Goal: Task Accomplishment & Management: Use online tool/utility

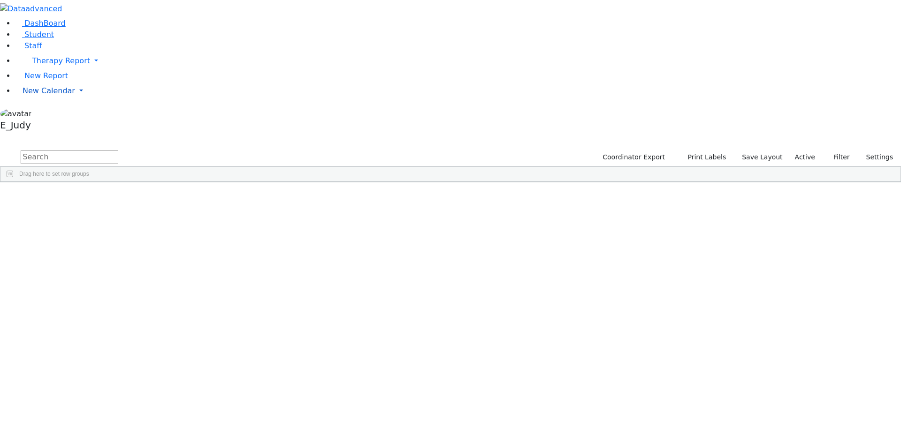
click at [91, 100] on link "New Calendar" at bounding box center [458, 91] width 886 height 19
click at [48, 125] on span "Teacher Report" at bounding box center [51, 120] width 56 height 9
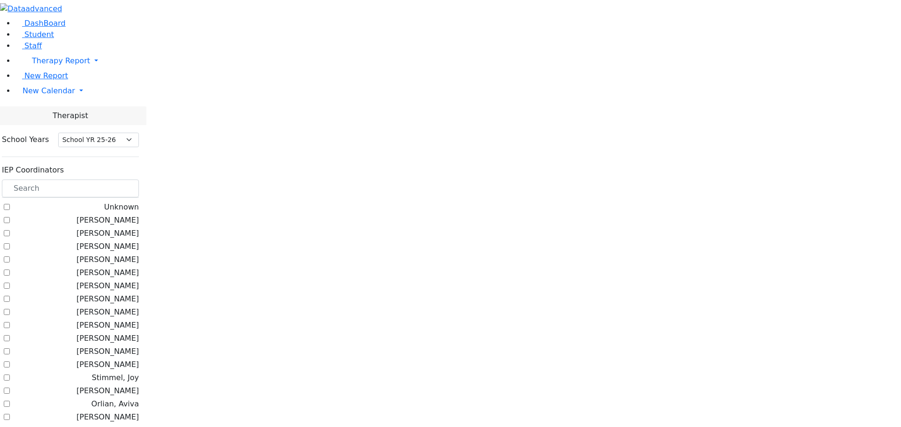
select select "212"
click at [122, 180] on input "text" at bounding box center [70, 189] width 137 height 18
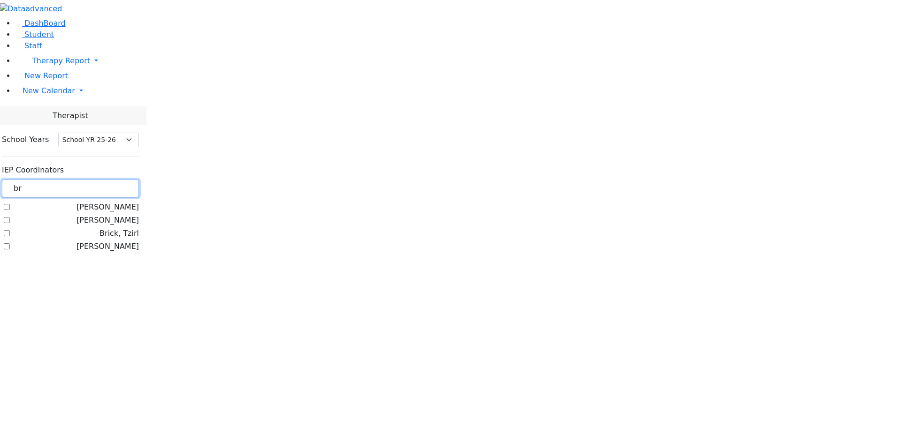
type input "br"
click at [117, 228] on label "Brick, Tzirl" at bounding box center [118, 233] width 39 height 11
click at [10, 230] on input "Brick, Tzirl" at bounding box center [7, 233] width 6 height 6
checkbox input "true"
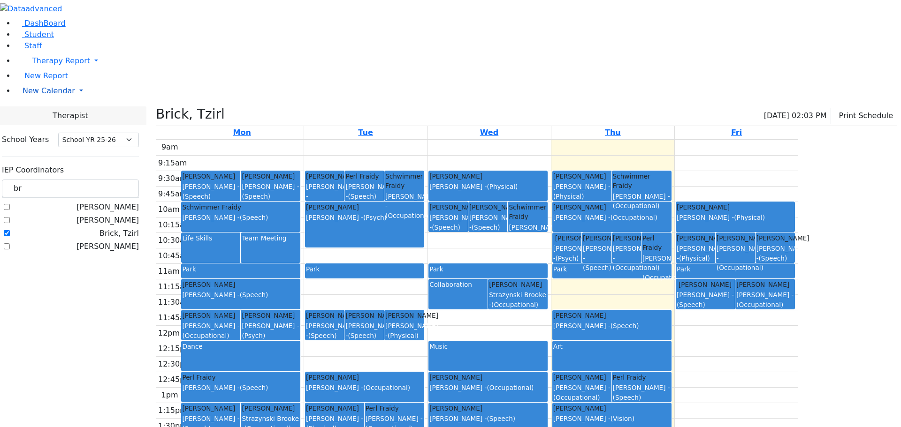
click at [89, 100] on link "New Calendar" at bounding box center [458, 91] width 886 height 19
click at [41, 114] on span "Calendar" at bounding box center [37, 109] width 34 height 9
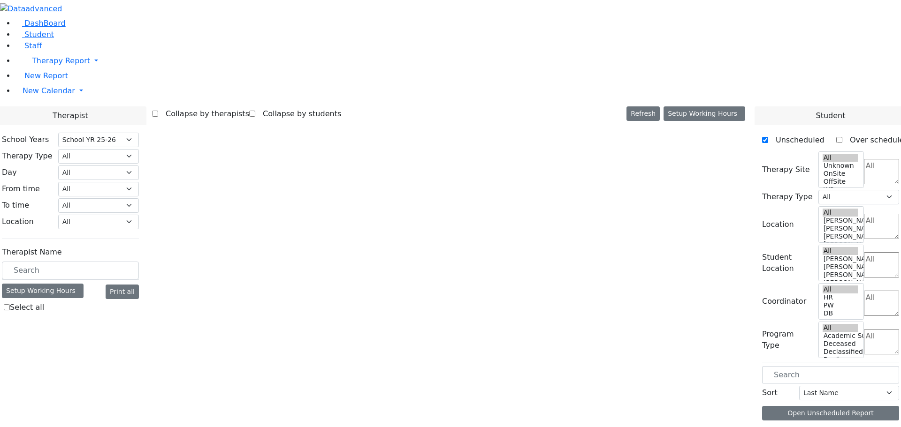
select select "212"
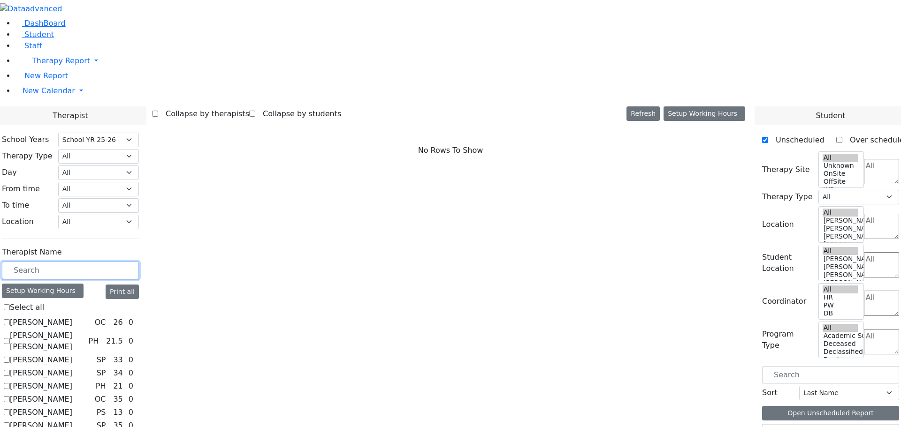
click at [139, 262] on input "text" at bounding box center [70, 271] width 137 height 18
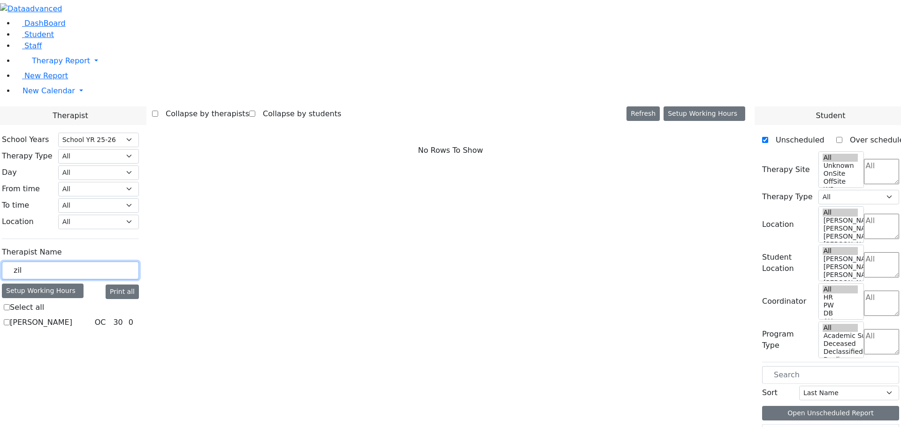
type input "zil"
click at [72, 317] on label "[PERSON_NAME]" at bounding box center [41, 322] width 62 height 11
click at [10, 319] on input "[PERSON_NAME]" at bounding box center [7, 322] width 6 height 6
checkbox input "true"
select select "1"
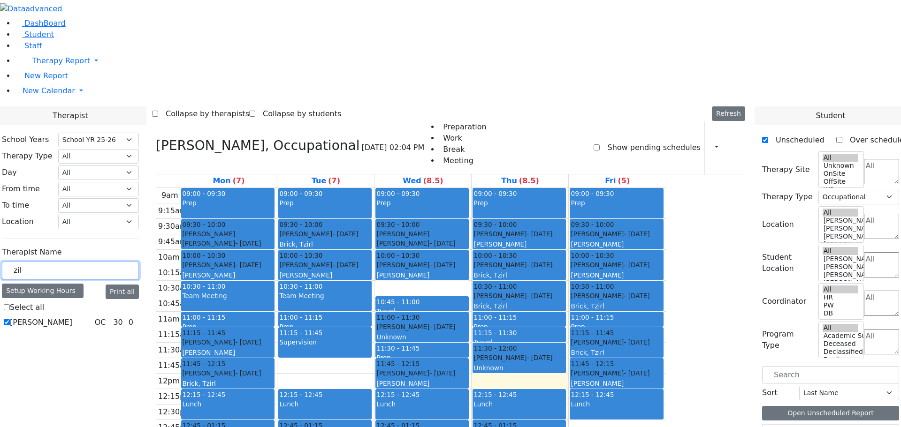
drag, startPoint x: 133, startPoint y: 164, endPoint x: 114, endPoint y: 159, distance: 19.6
click at [114, 262] on div "zil" at bounding box center [70, 271] width 137 height 18
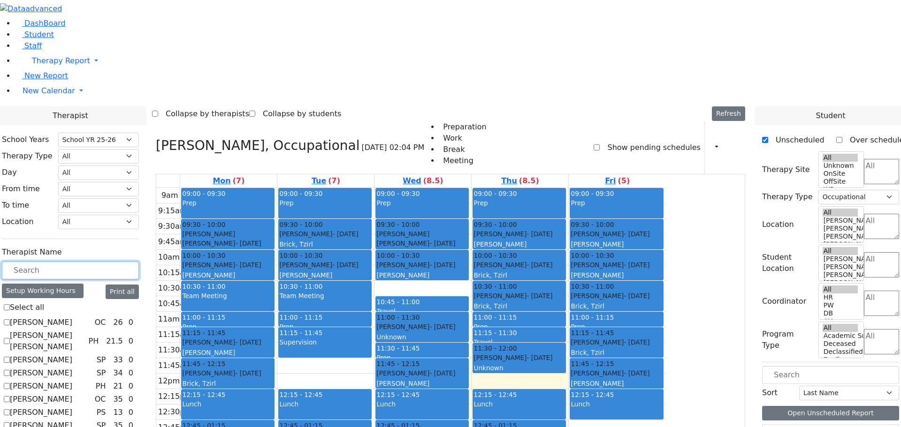
drag, startPoint x: 519, startPoint y: 369, endPoint x: 339, endPoint y: 337, distance: 182.4
click at [339, 337] on tr "09:00 - 09:30 Prep 09:30 - 10:00 Goldstein Hershkowitz Shimon - 09/06/2017 הערש…" at bounding box center [410, 373] width 509 height 371
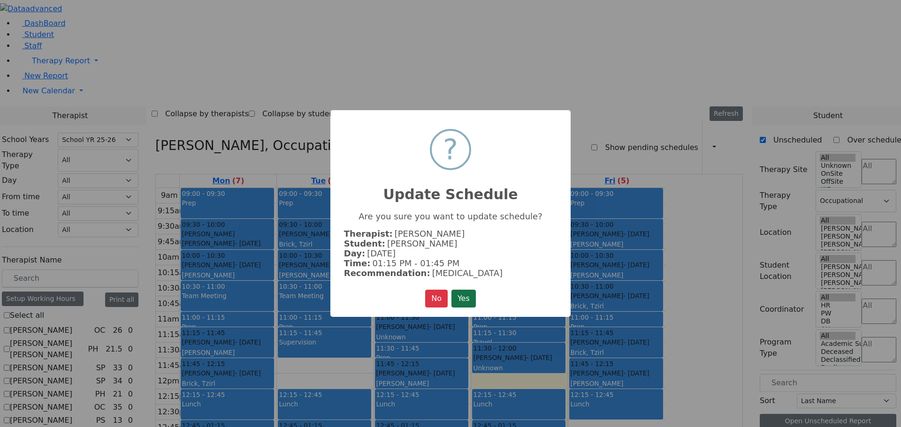
click at [462, 295] on button "Yes" at bounding box center [463, 299] width 24 height 18
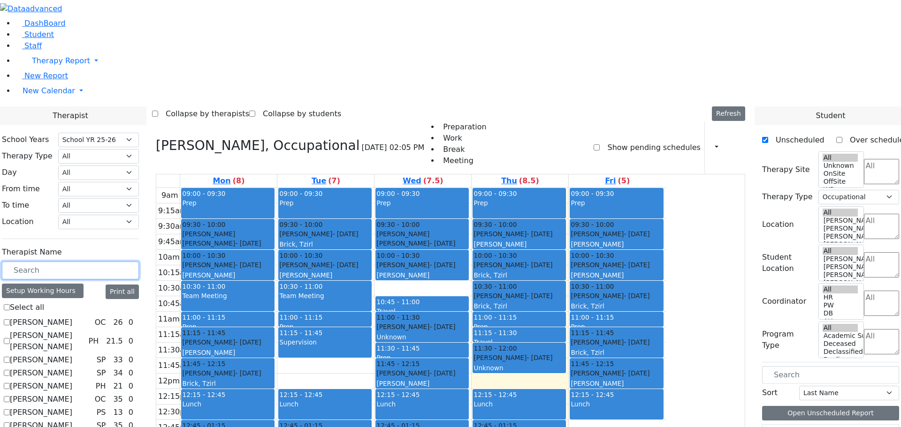
click at [138, 262] on input "text" at bounding box center [70, 271] width 137 height 18
click at [711, 143] on icon "button" at bounding box center [711, 147] width 0 height 9
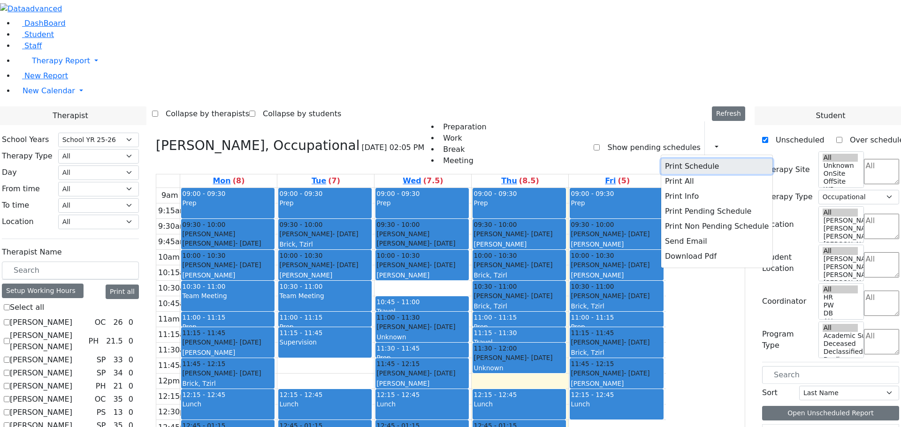
click at [682, 159] on button "Print Schedule" at bounding box center [716, 166] width 111 height 15
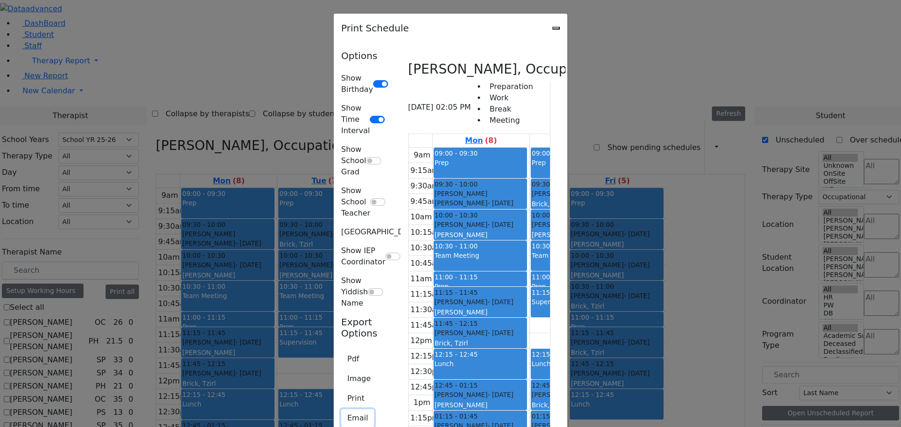
click at [341, 409] on button "Email" at bounding box center [357, 418] width 33 height 18
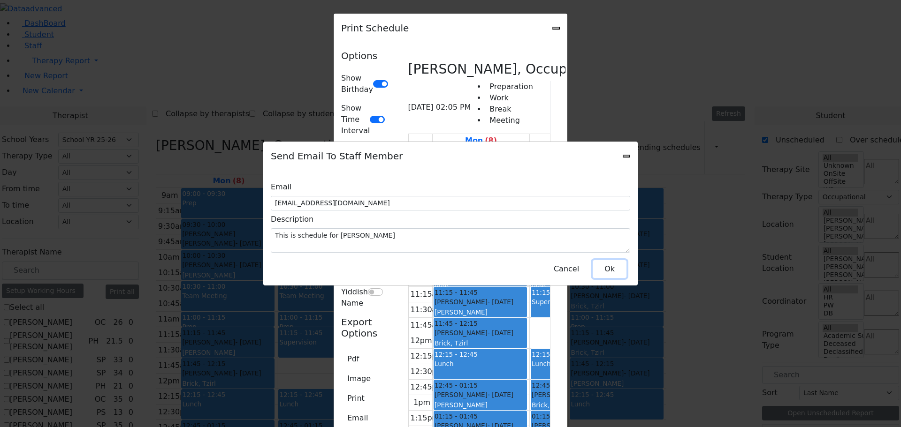
click at [609, 265] on button "Ok" at bounding box center [609, 269] width 34 height 18
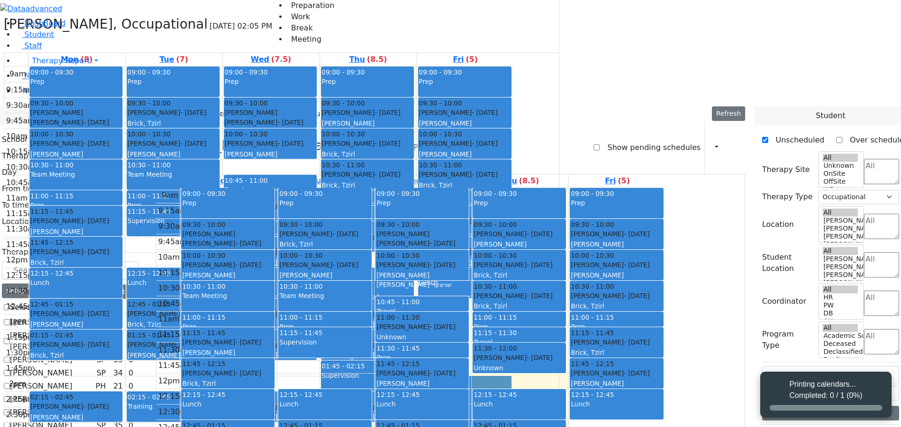
select select "212"
select select "1"
click at [133, 262] on input "text" at bounding box center [70, 271] width 137 height 18
type input "stein"
click at [72, 343] on label "Steinhardt Esther" at bounding box center [41, 348] width 62 height 11
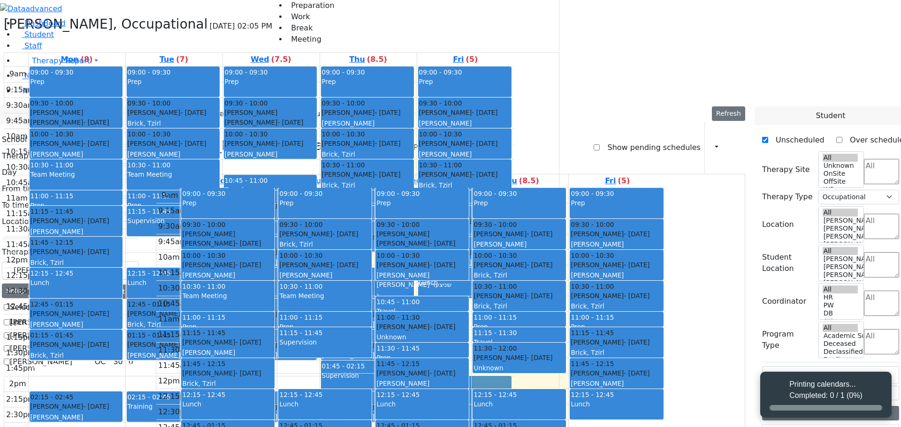
click at [10, 346] on input "Steinhardt Esther" at bounding box center [7, 349] width 6 height 6
checkbox input "true"
select select "3"
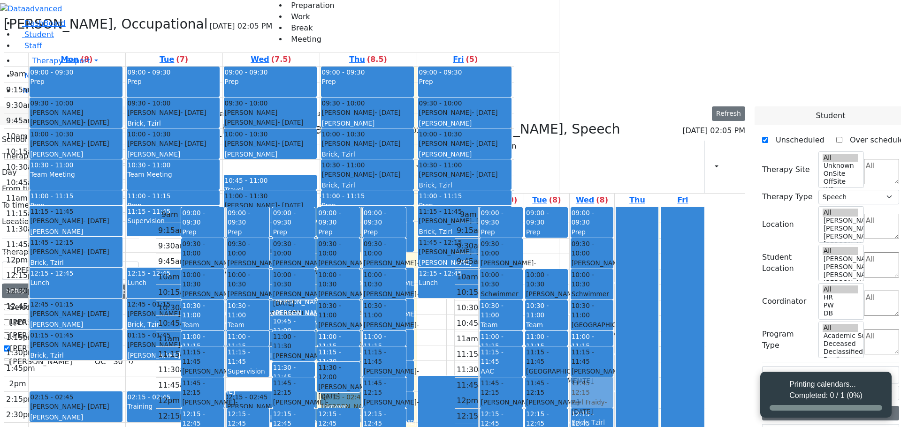
drag, startPoint x: 636, startPoint y: 376, endPoint x: 648, endPoint y: 255, distance: 122.0
click at [614, 255] on div "09:00 - 09:30 Prep 09:30 - 10:00 Srugo Avrum - 11/05/2012 Weber, Joseph 10:00 -…" at bounding box center [591, 392] width 45 height 371
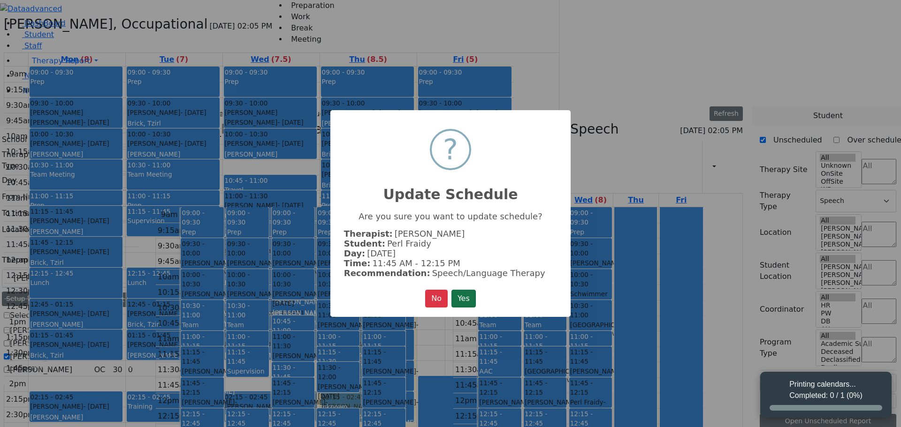
click at [469, 297] on button "Yes" at bounding box center [463, 299] width 24 height 18
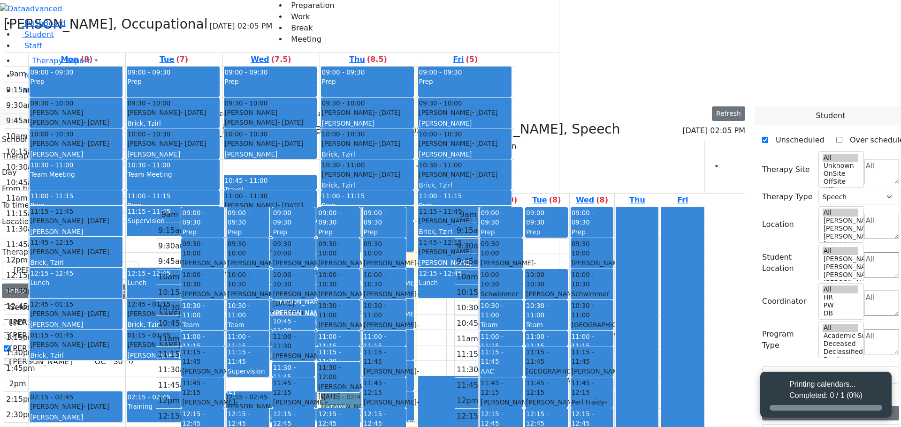
click at [156, 121] on icon at bounding box center [156, 128] width 0 height 15
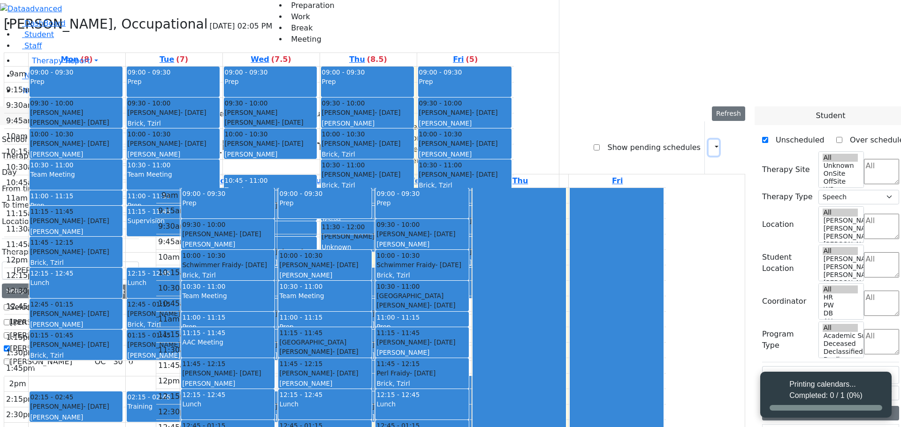
click at [708, 140] on button "button" at bounding box center [713, 148] width 10 height 16
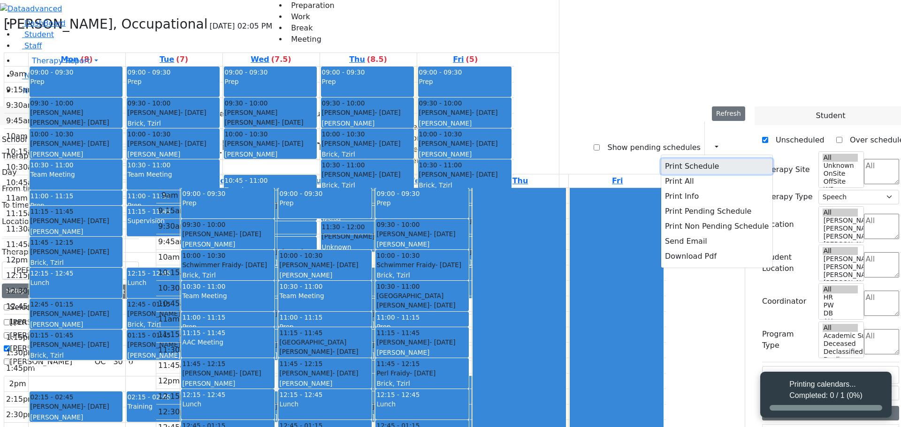
click at [675, 159] on button "Print Schedule" at bounding box center [716, 166] width 111 height 15
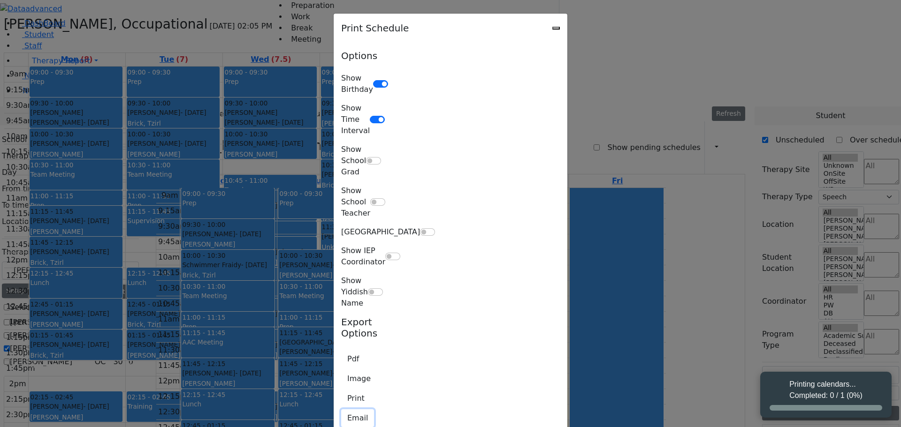
click at [341, 409] on button "Email" at bounding box center [357, 418] width 33 height 18
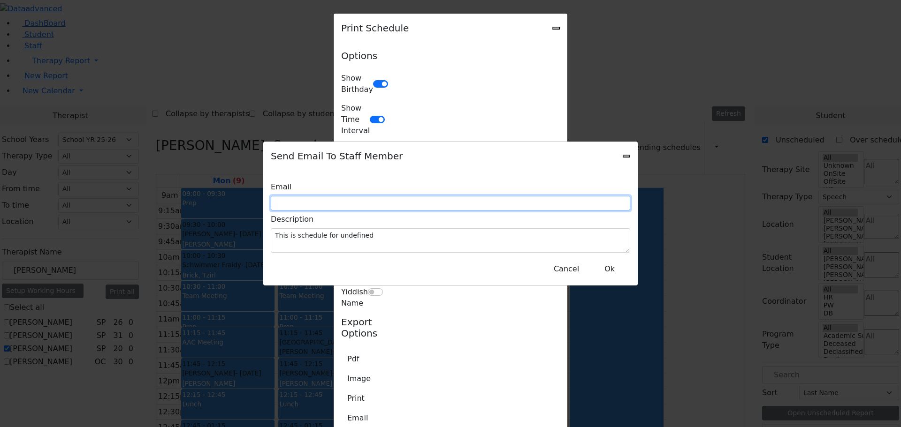
click at [369, 201] on input "text" at bounding box center [450, 203] width 359 height 15
type input "yeigner@kjsd.k12.ny.us"
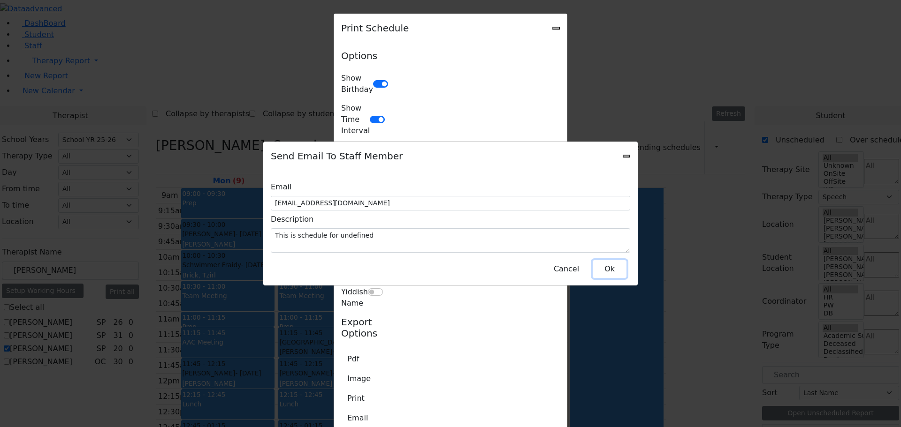
click at [606, 266] on button "Ok" at bounding box center [609, 269] width 34 height 18
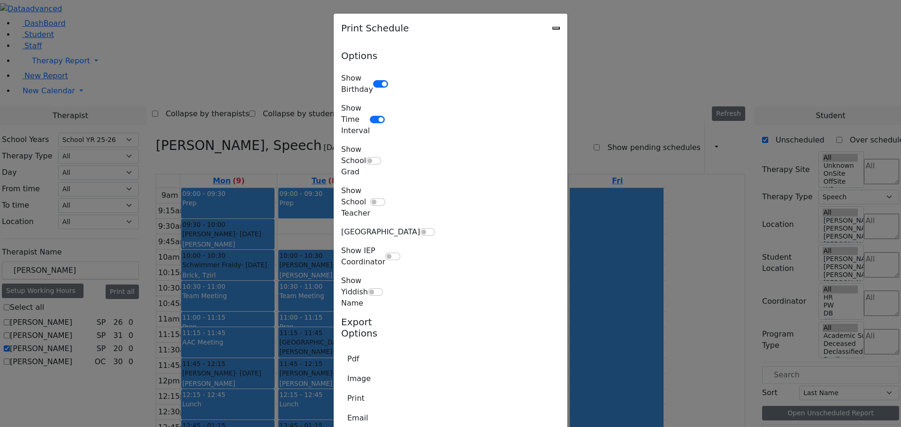
click at [556, 28] on icon "Close" at bounding box center [556, 28] width 0 height 0
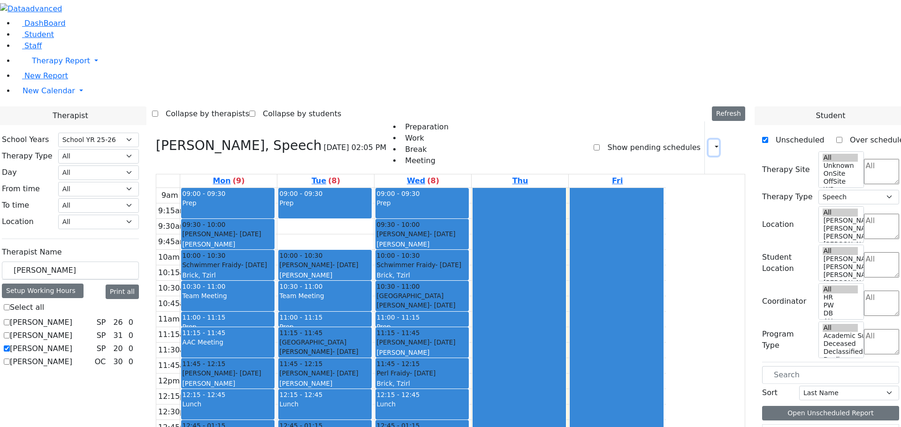
click at [711, 143] on icon "button" at bounding box center [711, 147] width 0 height 9
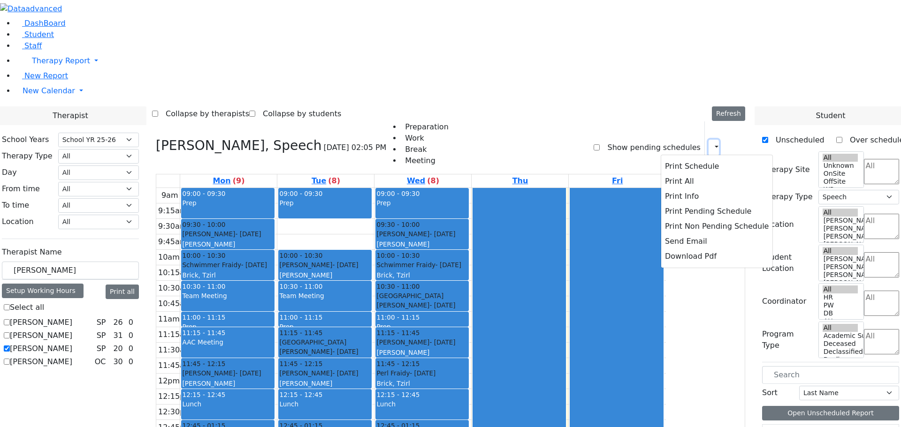
click at [711, 143] on icon "button" at bounding box center [711, 147] width 0 height 9
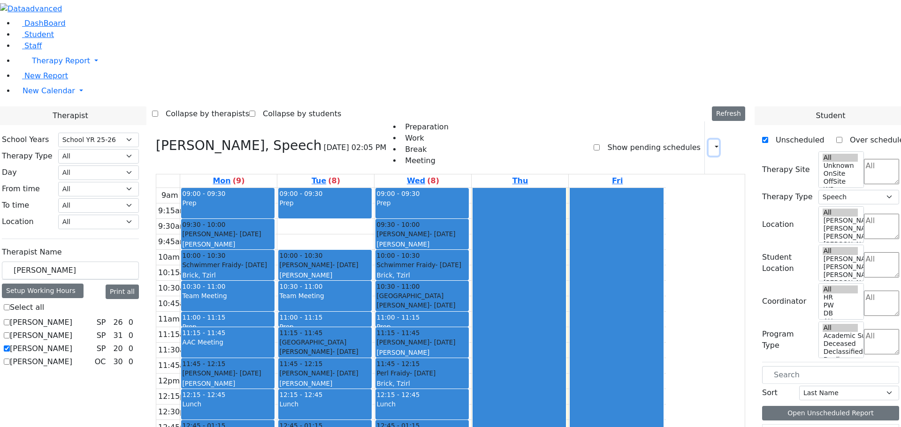
click at [711, 143] on icon "button" at bounding box center [711, 147] width 0 height 9
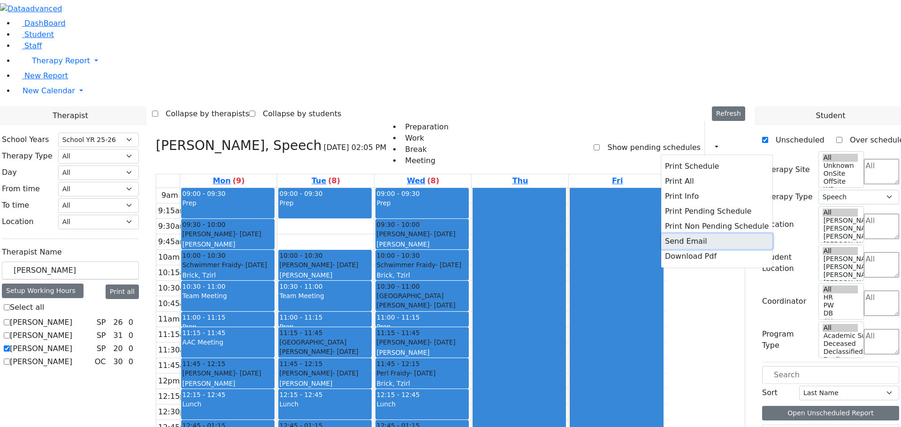
click at [661, 234] on button "Send Email" at bounding box center [716, 241] width 111 height 15
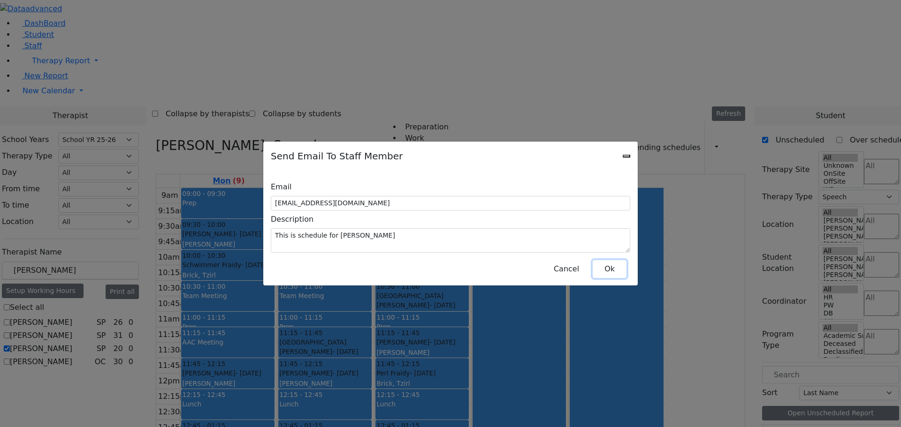
click at [620, 270] on button "Ok" at bounding box center [609, 269] width 34 height 18
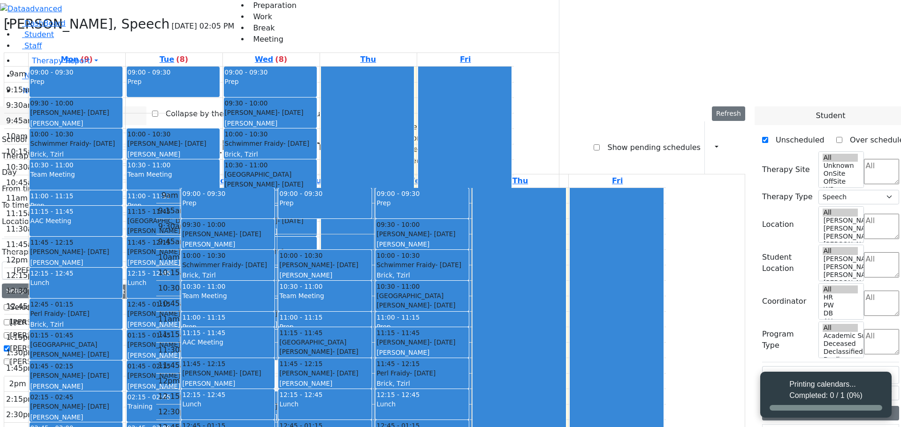
select select "212"
select select "3"
click at [72, 343] on label "Steinhardt Esther" at bounding box center [41, 348] width 62 height 11
click at [10, 346] on input "Steinhardt Esther" at bounding box center [7, 349] width 6 height 6
checkbox input "false"
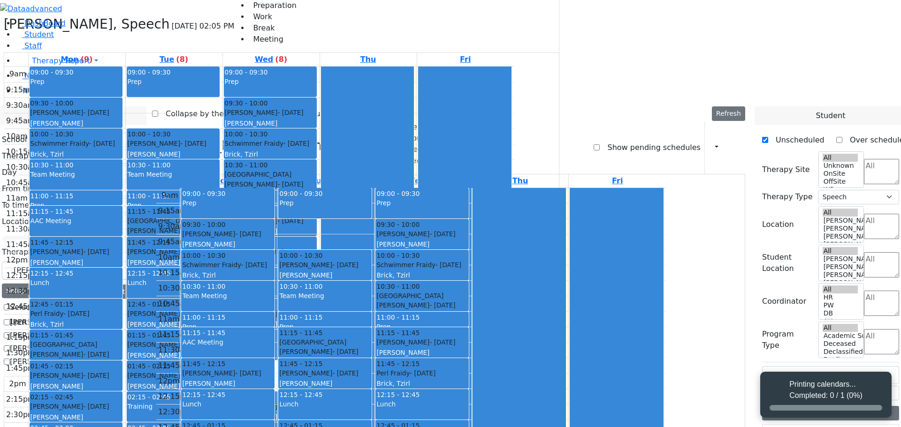
select select
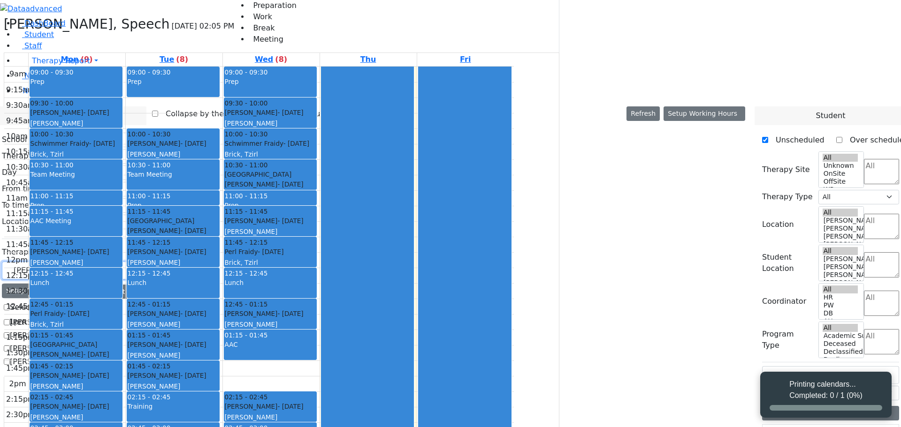
drag, startPoint x: 110, startPoint y: 167, endPoint x: 98, endPoint y: 166, distance: 11.8
click at [53, 95] on span "New Calendar" at bounding box center [49, 90] width 53 height 9
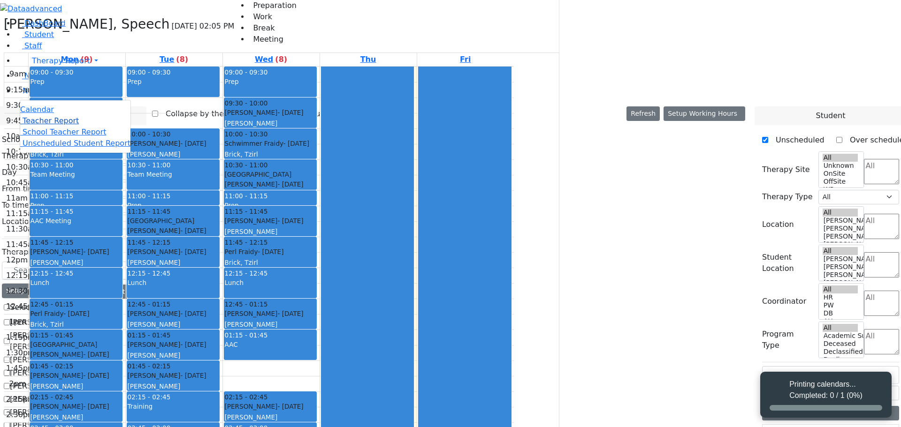
click at [57, 125] on span "Teacher Report" at bounding box center [51, 120] width 56 height 9
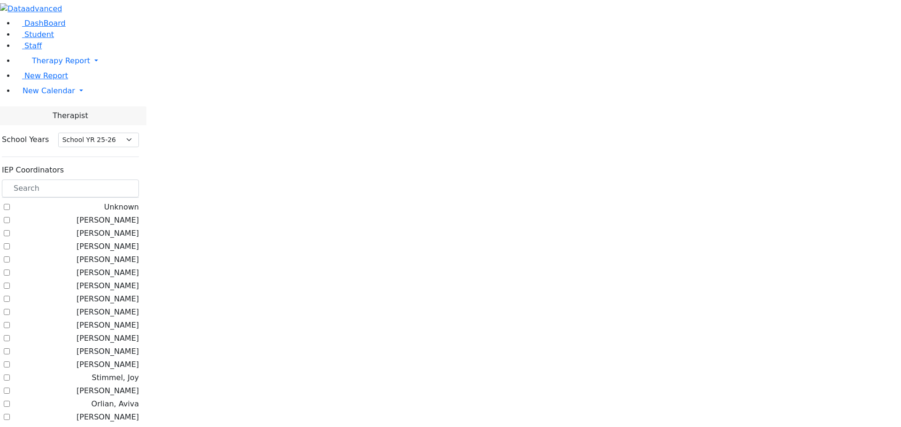
select select "212"
click at [89, 100] on link "New Calendar" at bounding box center [458, 91] width 886 height 19
click at [59, 125] on span "Teacher Report" at bounding box center [51, 120] width 56 height 9
select select "212"
click at [138, 180] on input "text" at bounding box center [70, 189] width 137 height 18
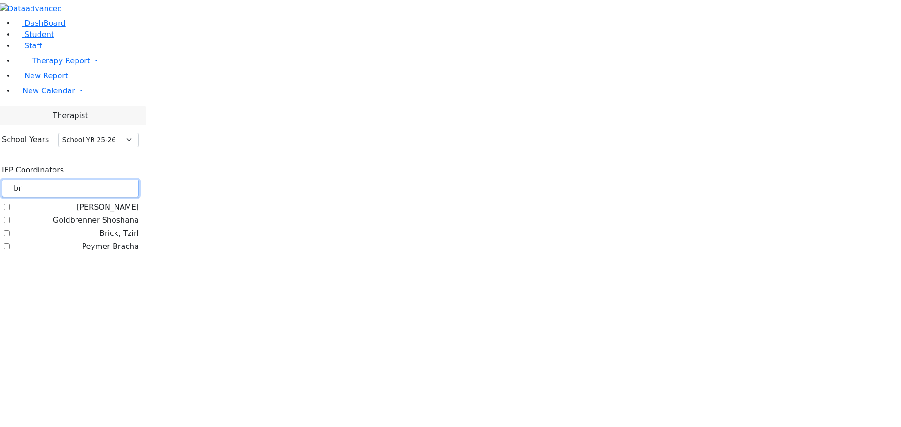
type input "br"
click at [117, 228] on label "Brick, Tzirl" at bounding box center [118, 233] width 39 height 11
click at [10, 230] on input "Brick, Tzirl" at bounding box center [7, 233] width 6 height 6
checkbox input "true"
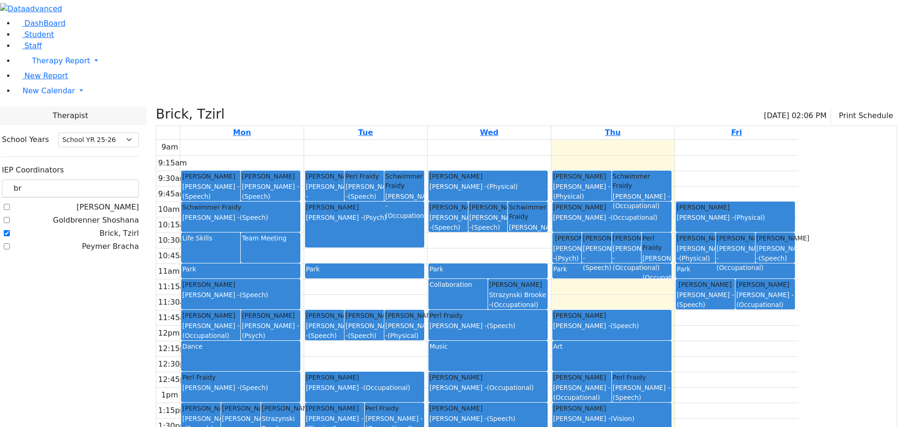
drag, startPoint x: 490, startPoint y: 359, endPoint x: 622, endPoint y: 352, distance: 132.5
click at [622, 352] on tr "Aker Leah Wolner Miriam - (Speech) Katina Zlaty Zilber Risa - (Occupational) Sz…" at bounding box center [477, 325] width 642 height 371
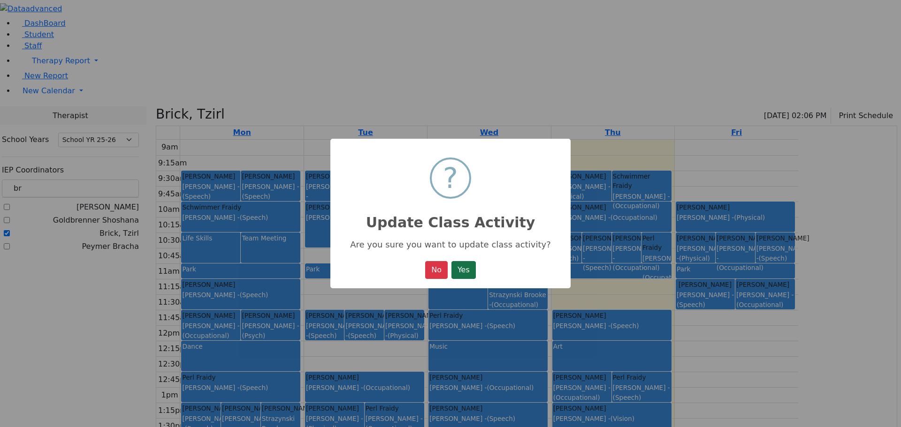
click at [460, 266] on button "Yes" at bounding box center [463, 270] width 24 height 18
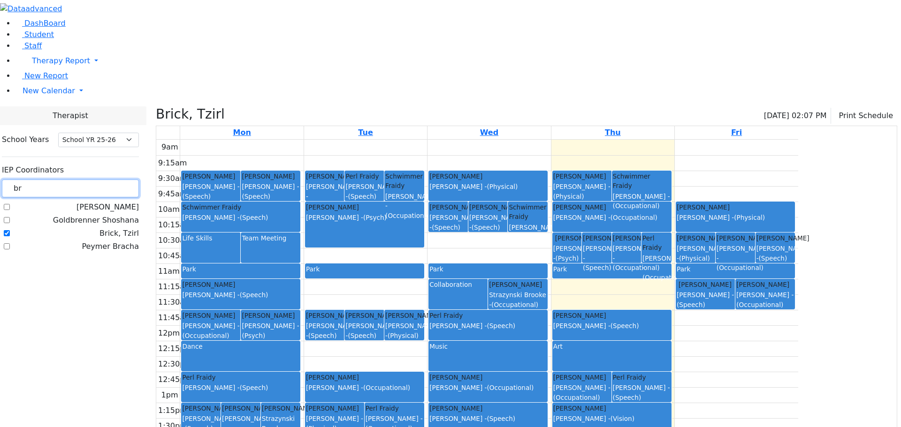
drag, startPoint x: 134, startPoint y: 84, endPoint x: 114, endPoint y: 79, distance: 19.9
click at [114, 180] on div "br" at bounding box center [70, 189] width 137 height 18
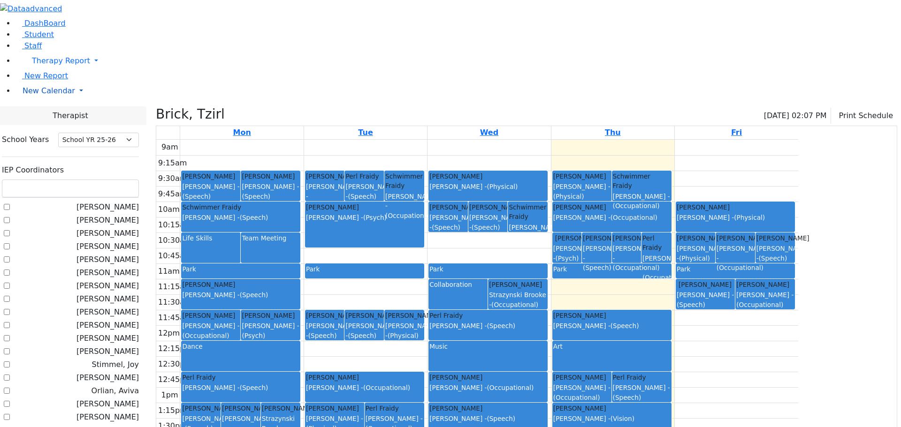
click at [90, 100] on link "New Calendar" at bounding box center [458, 91] width 886 height 19
click at [35, 125] on span "Teacher Report" at bounding box center [51, 120] width 56 height 9
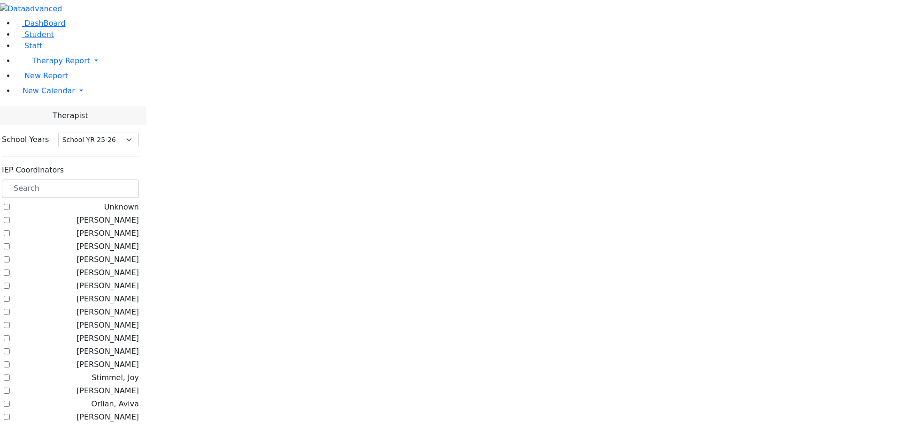
select select "212"
click at [139, 180] on input "text" at bounding box center [70, 189] width 137 height 18
type input "add"
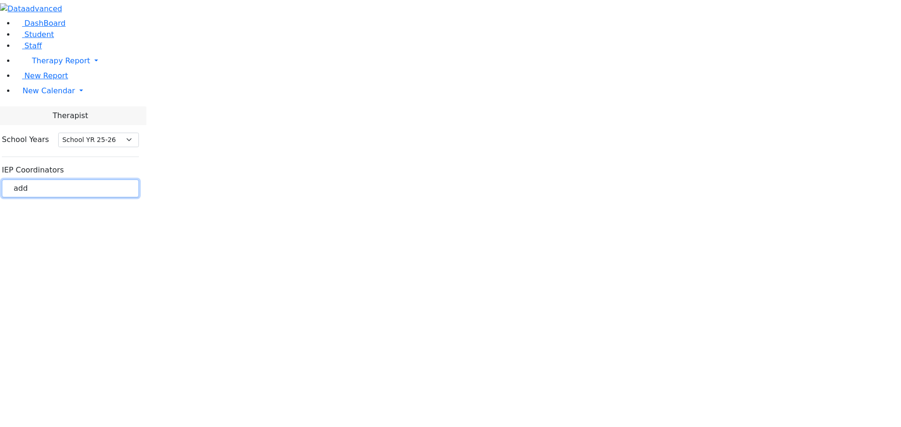
drag, startPoint x: 143, startPoint y: 81, endPoint x: 106, endPoint y: 73, distance: 37.0
click at [106, 125] on div "School Years Select School YR Summer YR 25 School YR 25-26 Summer YR 25 School …" at bounding box center [70, 167] width 152 height 84
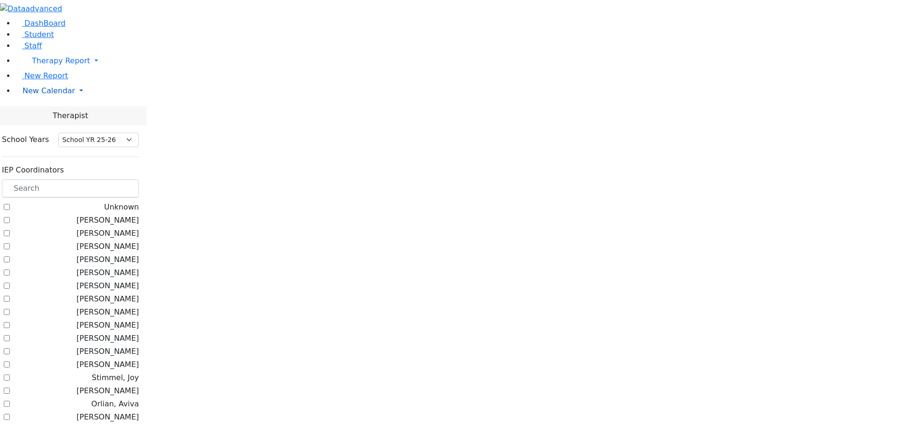
click at [92, 100] on link "New Calendar" at bounding box center [458, 91] width 886 height 19
click at [38, 114] on span "Calendar" at bounding box center [37, 109] width 34 height 9
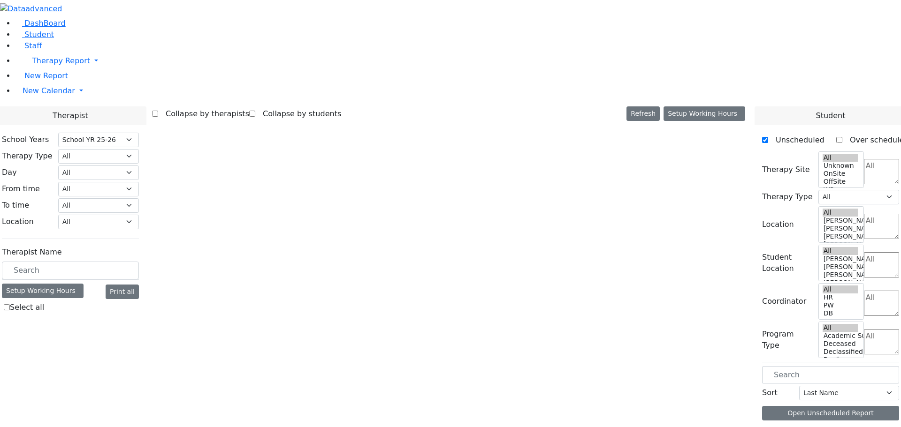
select select "212"
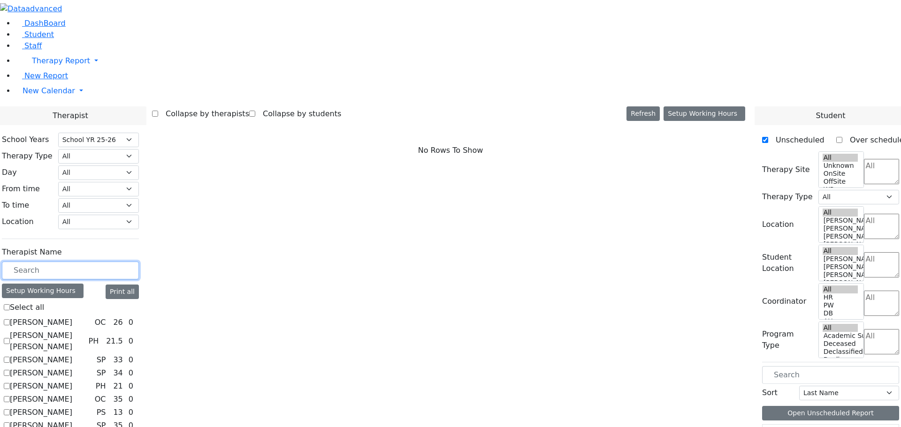
click at [134, 262] on input "text" at bounding box center [70, 271] width 137 height 18
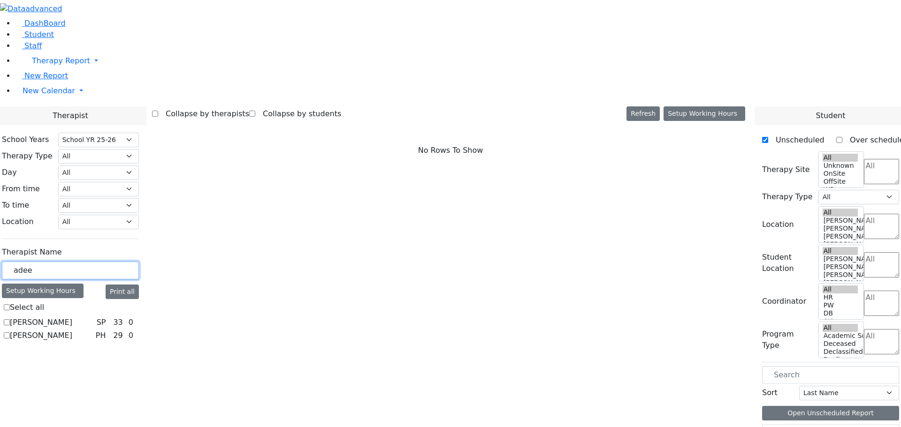
type input "adee"
click at [72, 330] on label "Reiss Adeena" at bounding box center [41, 335] width 62 height 11
click at [10, 333] on input "Reiss Adeena" at bounding box center [7, 336] width 6 height 6
checkbox input "true"
select select "2"
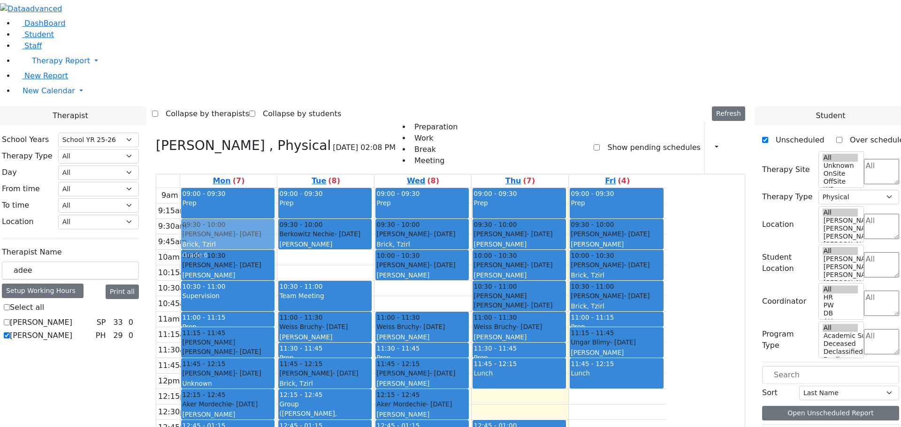
drag, startPoint x: 328, startPoint y: 364, endPoint x: 373, endPoint y: 104, distance: 264.1
click at [373, 188] on tr "09:00 - 09:30 Prep 10:00 - 10:30 Herman Yocheved - 04/01/2010 Kosowsky, Elana G…" at bounding box center [410, 373] width 509 height 371
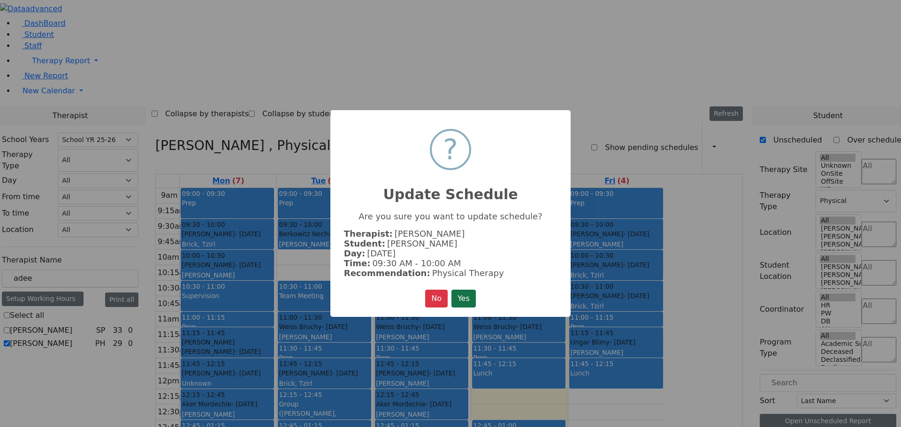
click at [466, 295] on button "Yes" at bounding box center [463, 299] width 24 height 18
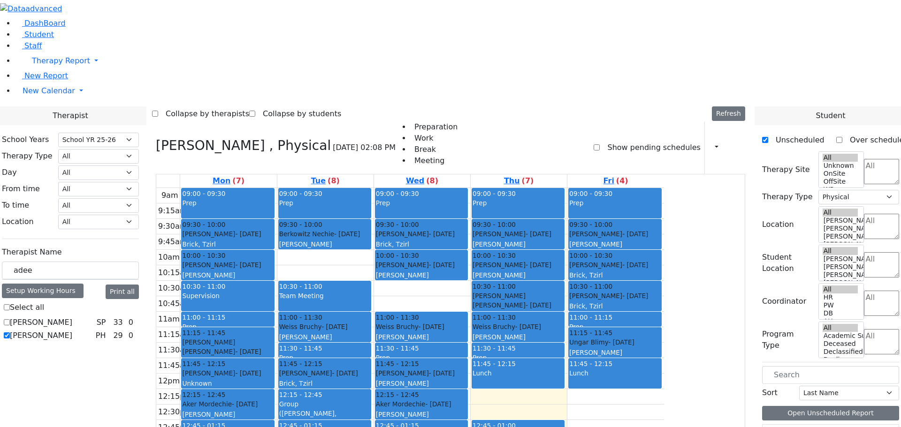
click at [72, 330] on label "[PERSON_NAME]" at bounding box center [41, 335] width 62 height 11
click at [10, 333] on input "[PERSON_NAME]" at bounding box center [7, 336] width 6 height 6
checkbox input "false"
select select
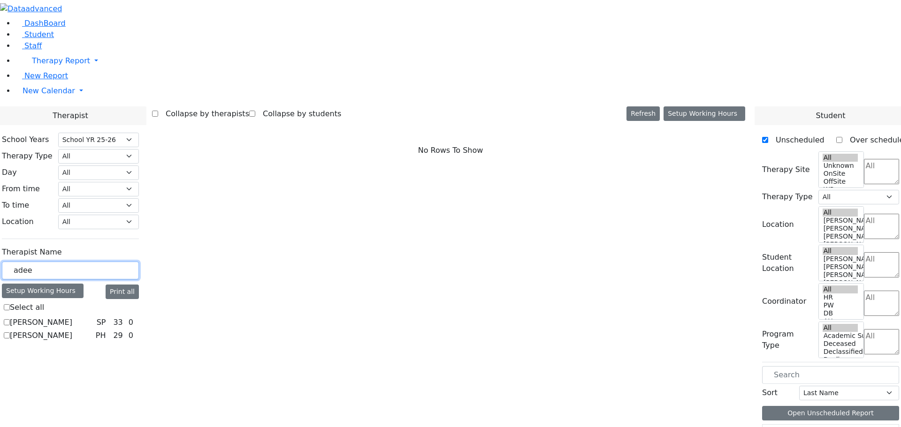
drag, startPoint x: 144, startPoint y: 161, endPoint x: 109, endPoint y: 160, distance: 35.2
click at [109, 160] on div "School Years Select School YR Summer YR 25 School YR 25-26 Summer YR 25 School …" at bounding box center [70, 238] width 152 height 226
type input "shi"
click at [72, 317] on label "[PERSON_NAME]" at bounding box center [41, 322] width 62 height 11
click at [10, 319] on input "[PERSON_NAME]" at bounding box center [7, 322] width 6 height 6
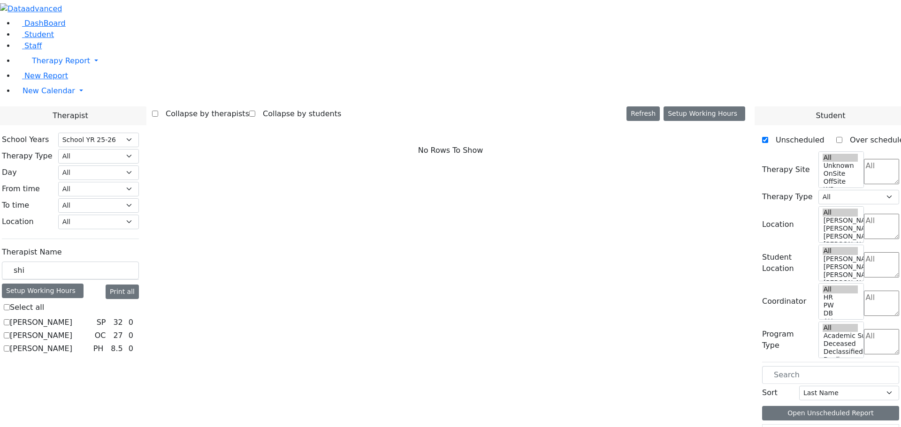
checkbox input "true"
select select "3"
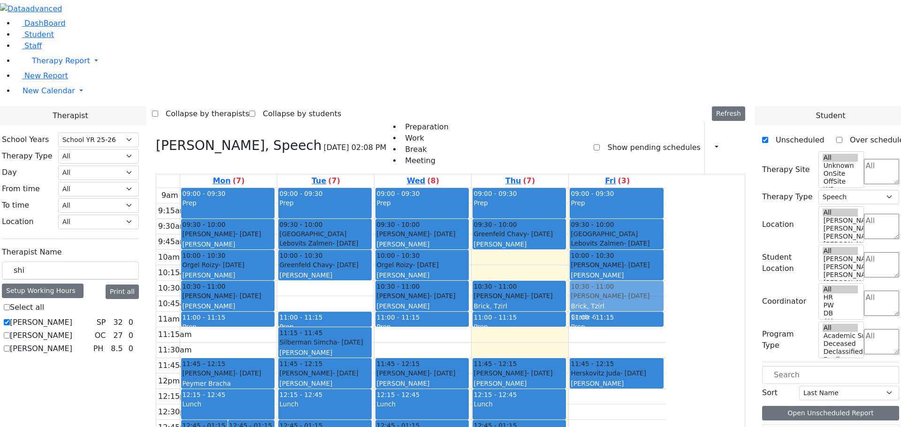
drag, startPoint x: 333, startPoint y: 366, endPoint x: 730, endPoint y: 171, distance: 442.2
click at [666, 188] on tr "12:45 - 01:15 Polatsek Yisroel - 12/20/2007 Guttman, Chesky 12:45 - 01:15 Weinb…" at bounding box center [410, 373] width 509 height 371
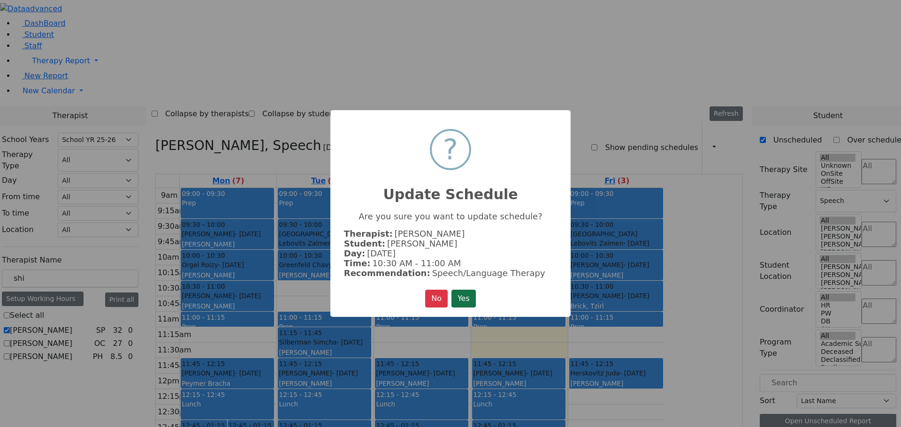
click at [470, 293] on button "Yes" at bounding box center [463, 299] width 24 height 18
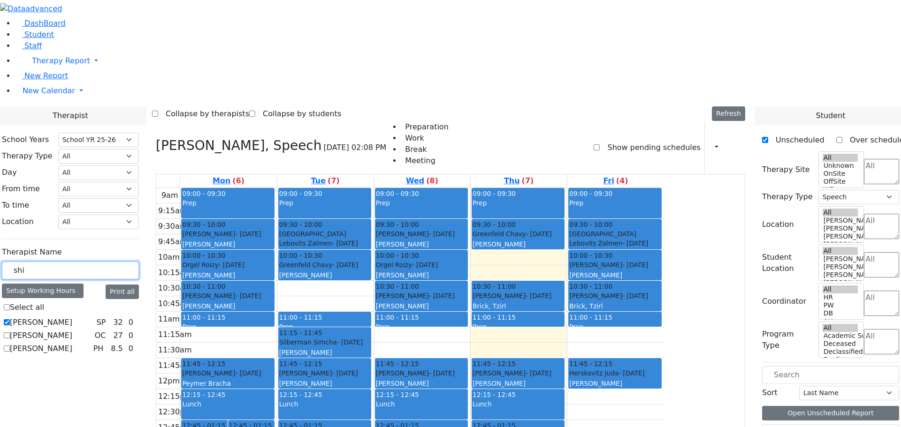
drag, startPoint x: 137, startPoint y: 164, endPoint x: 110, endPoint y: 159, distance: 27.1
click at [112, 159] on div "School Years Select School YR Summer YR 25 School YR 25-26 Summer YR 25 School …" at bounding box center [70, 244] width 152 height 239
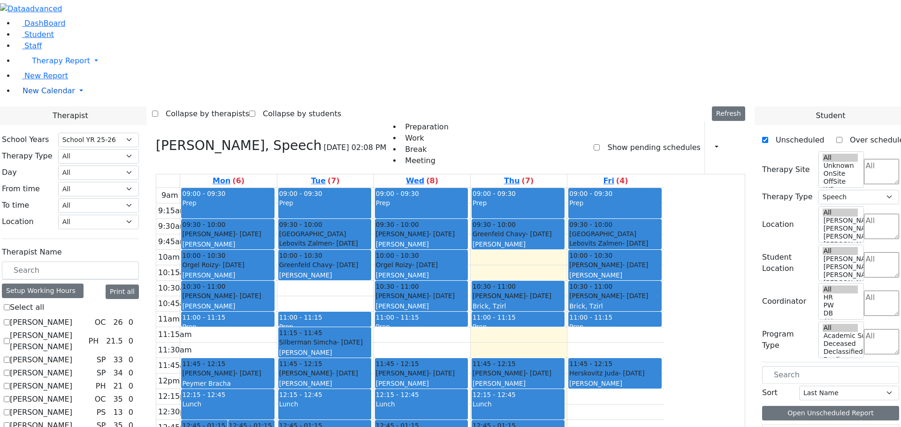
click at [90, 100] on link "New Calendar" at bounding box center [458, 91] width 886 height 19
click at [61, 125] on span "Teacher Report" at bounding box center [51, 120] width 56 height 9
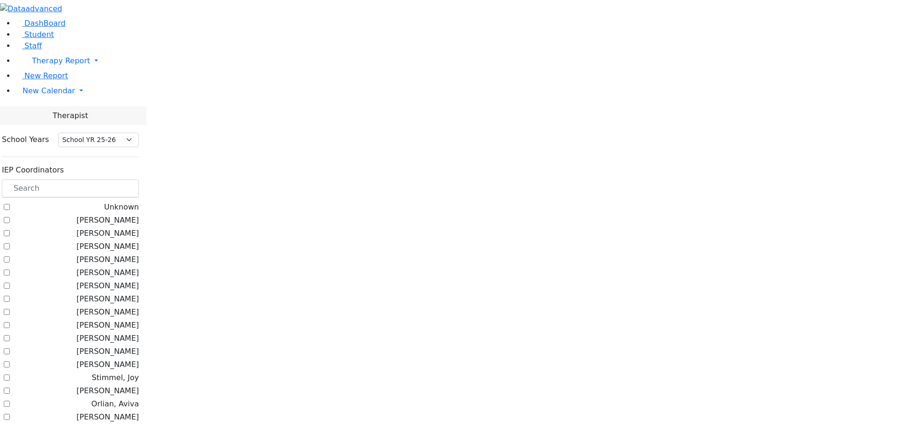
select select "212"
click at [139, 180] on input "text" at bounding box center [70, 189] width 137 height 18
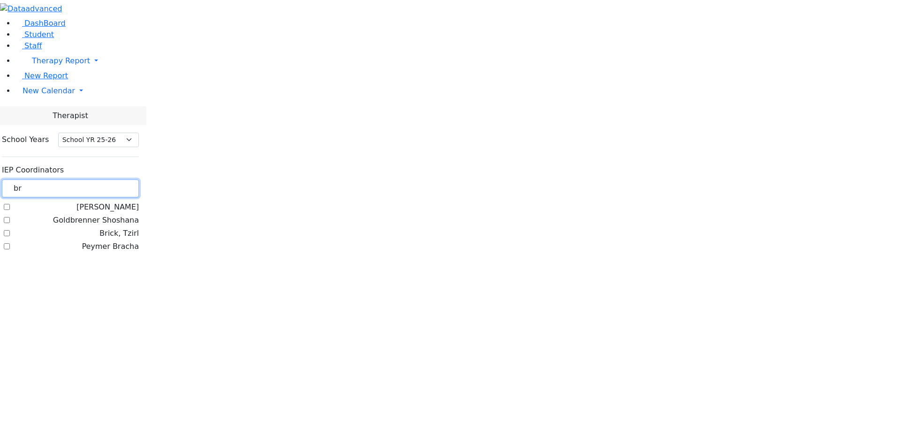
type input "br"
click at [120, 228] on label "Brick, Tzirl" at bounding box center [118, 233] width 39 height 11
click at [10, 230] on input "Brick, Tzirl" at bounding box center [7, 233] width 6 height 6
checkbox input "true"
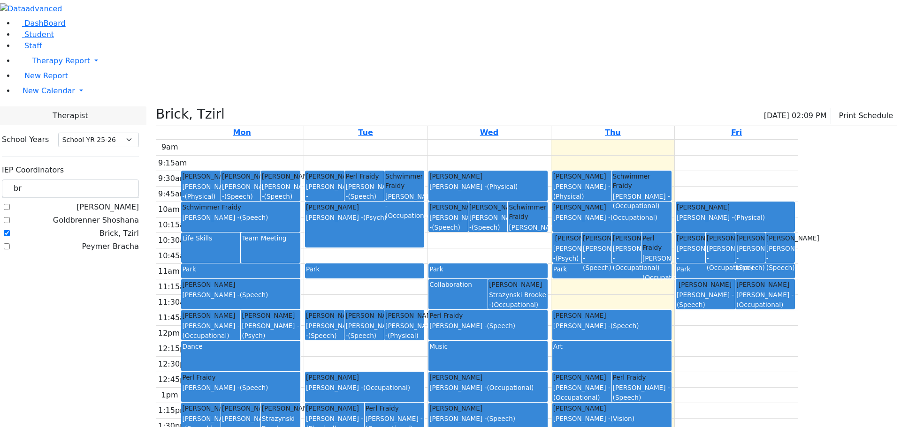
drag, startPoint x: 695, startPoint y: 356, endPoint x: 373, endPoint y: 362, distance: 321.8
click at [373, 362] on tr "[PERSON_NAME] [PERSON_NAME] - (Physical) [PERSON_NAME] [PERSON_NAME] - (Speech)…" at bounding box center [477, 325] width 642 height 371
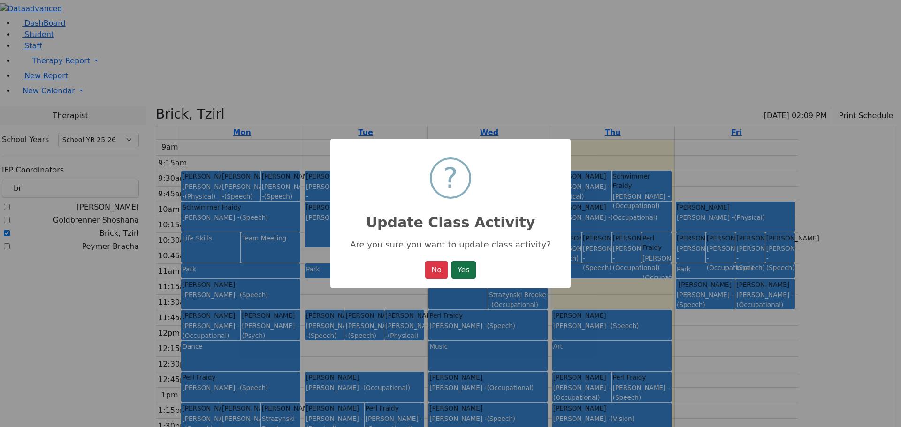
click at [468, 269] on button "Yes" at bounding box center [463, 270] width 24 height 18
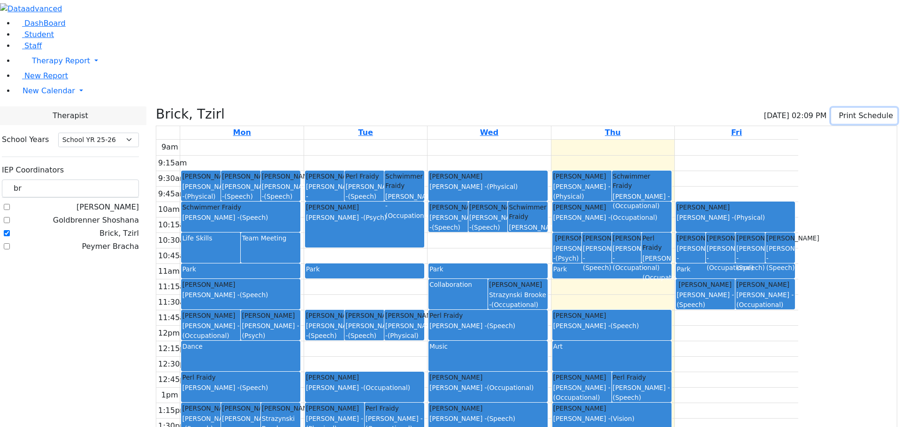
click at [837, 111] on icon "button" at bounding box center [837, 115] width 0 height 9
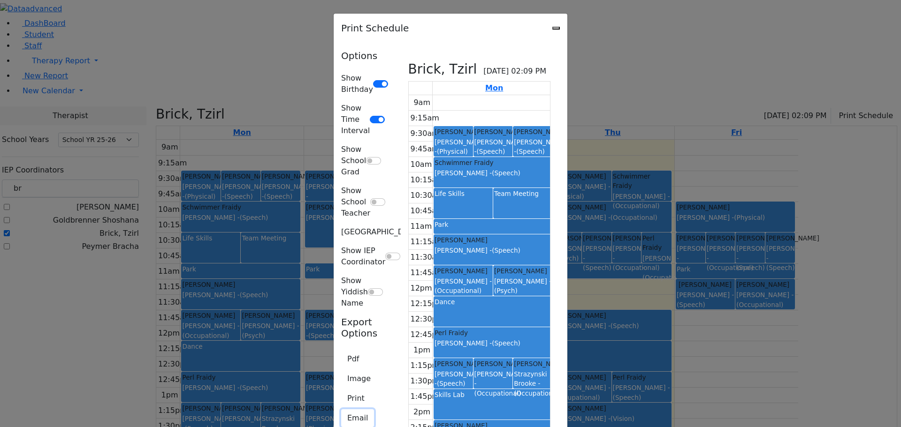
click at [341, 409] on button "Email" at bounding box center [357, 418] width 33 height 18
type textarea "This is schedule for Brick, Tzirl"
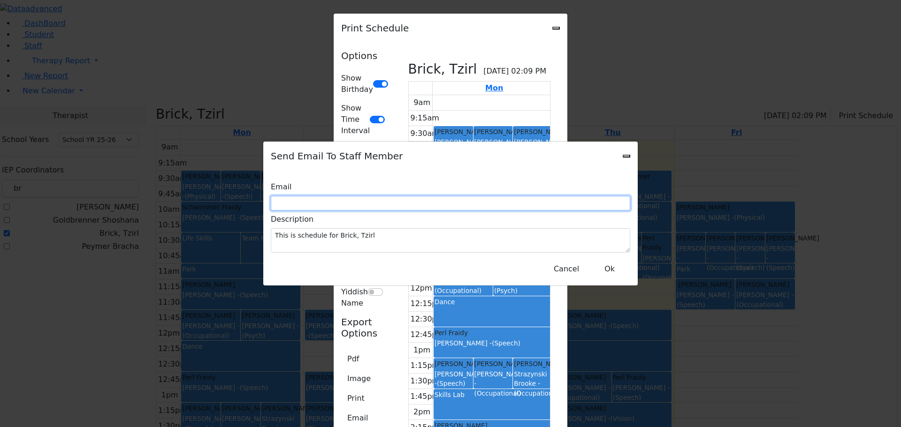
click at [378, 204] on input "text" at bounding box center [450, 203] width 359 height 15
type input "yeigner@kjsd.k12.ny.us"
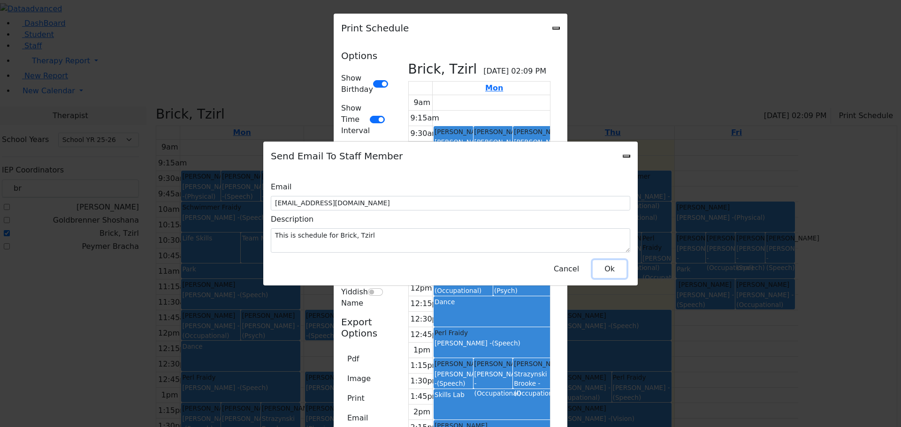
click at [599, 261] on button "Ok" at bounding box center [609, 269] width 34 height 18
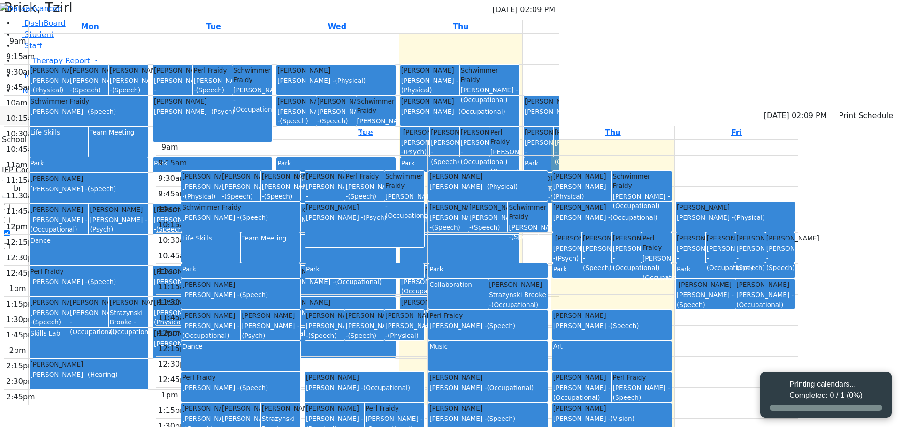
select select "212"
click at [116, 228] on label "Brick, Tzirl" at bounding box center [118, 233] width 39 height 11
click at [10, 230] on input "Brick, Tzirl" at bounding box center [7, 233] width 6 height 6
checkbox input "false"
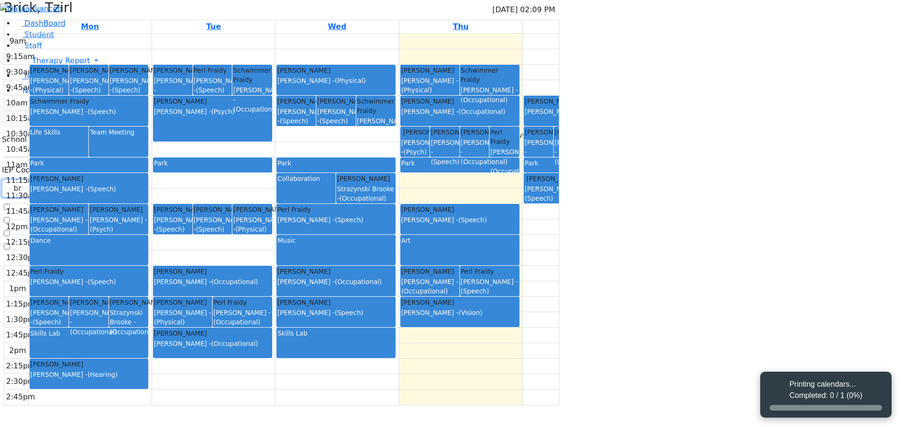
drag, startPoint x: 143, startPoint y: 80, endPoint x: 102, endPoint y: 79, distance: 41.3
click at [102, 79] on div "DashBoard Student Staff Therapy Report Student Old Calendar Report E_Judy" at bounding box center [450, 131] width 901 height 262
click at [91, 100] on link "New Calendar" at bounding box center [458, 91] width 886 height 19
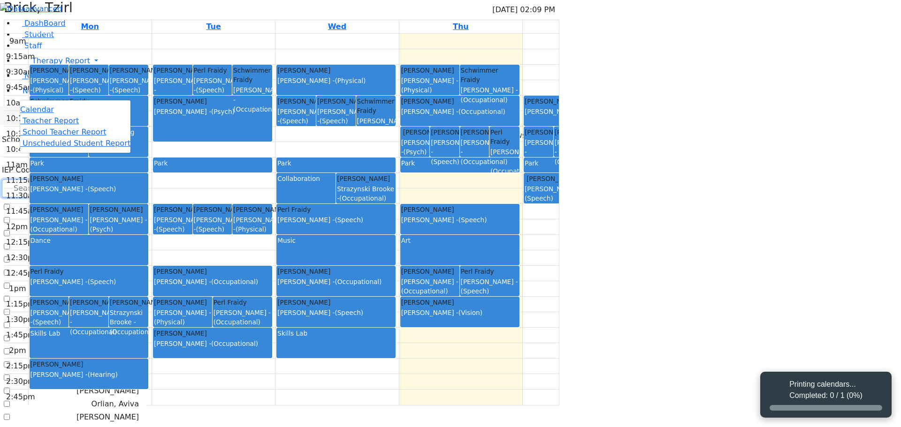
click at [136, 180] on input "text" at bounding box center [70, 189] width 137 height 18
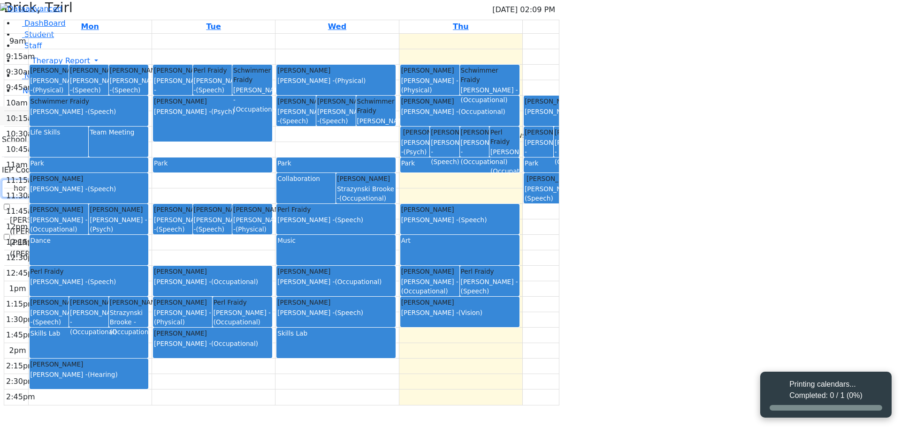
type input "hor"
click at [116, 202] on label "Horowitz Shira" at bounding box center [107, 207] width 62 height 11
click at [10, 204] on input "Horowitz Shira" at bounding box center [7, 207] width 6 height 6
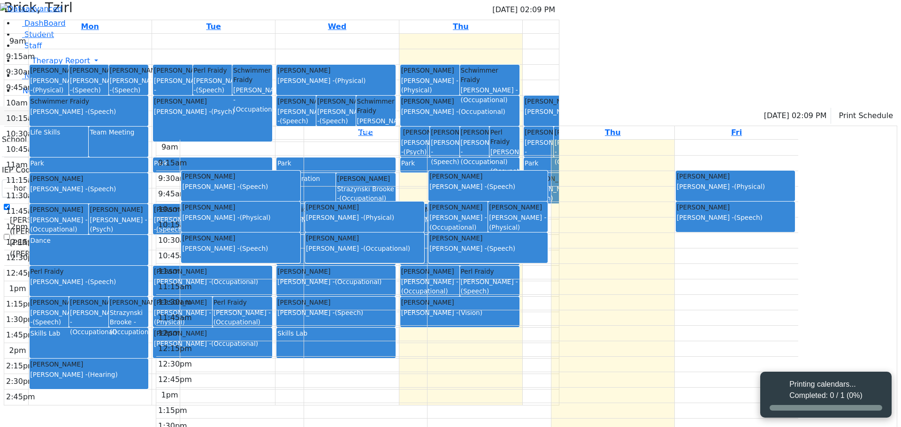
click at [139, 202] on div "Horowitz Shira" at bounding box center [71, 207] width 135 height 11
click at [139, 202] on div "Horowitz Shira Zentman (Eichorn) Elizabeth (Nechama)" at bounding box center [70, 231] width 137 height 58
click at [119, 202] on label "Horowitz Shira" at bounding box center [107, 207] width 62 height 11
click at [10, 204] on input "Horowitz Shira" at bounding box center [7, 207] width 6 height 6
checkbox input "false"
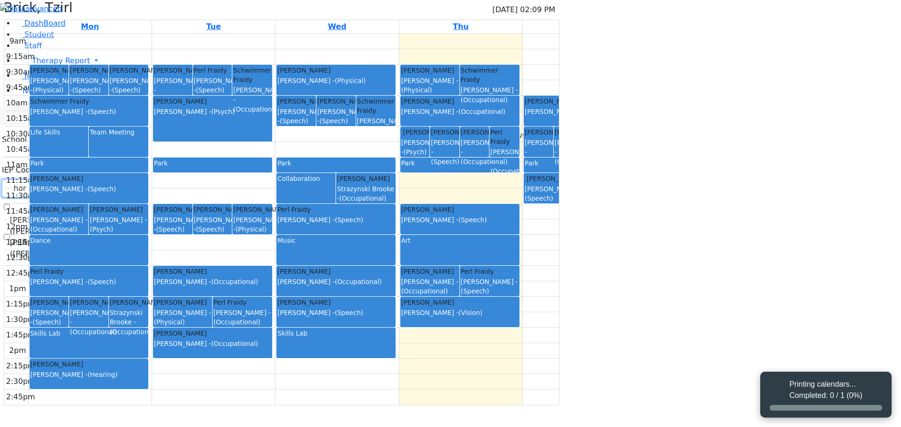
drag, startPoint x: 134, startPoint y: 81, endPoint x: 113, endPoint y: 83, distance: 21.2
click at [113, 180] on div "hor" at bounding box center [70, 189] width 137 height 18
click at [87, 100] on link "New Calendar" at bounding box center [458, 91] width 886 height 19
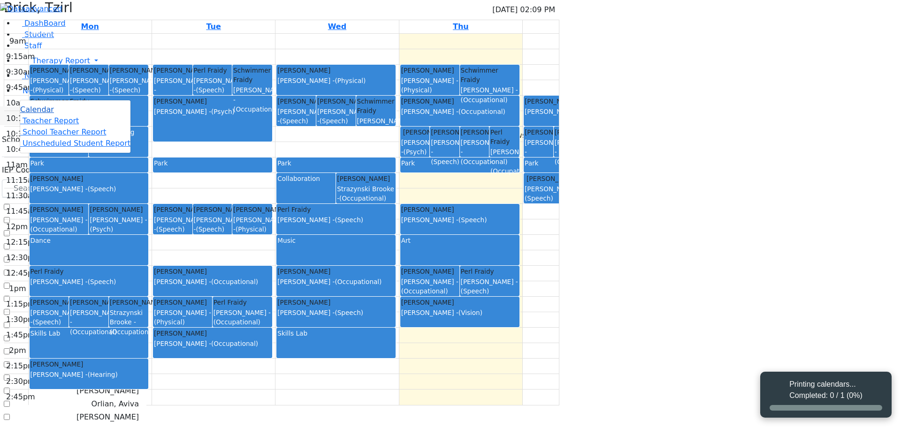
click at [54, 114] on span "Calendar" at bounding box center [37, 109] width 34 height 9
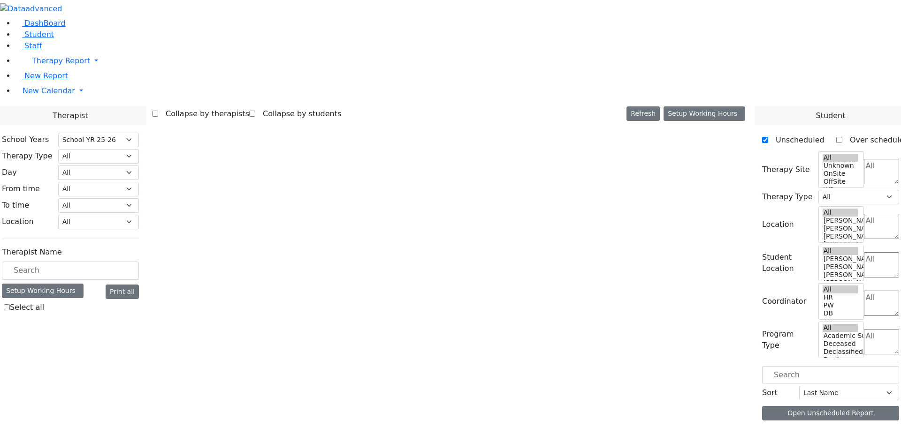
select select "212"
select select "3"
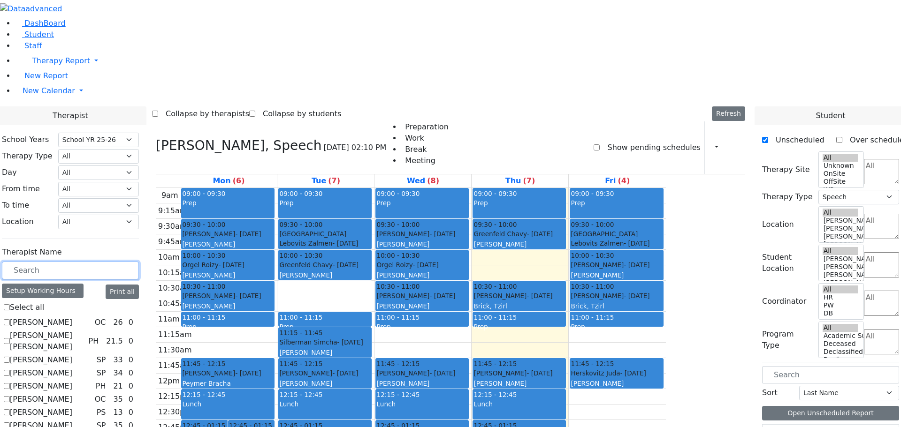
click at [134, 262] on input "text" at bounding box center [70, 271] width 137 height 18
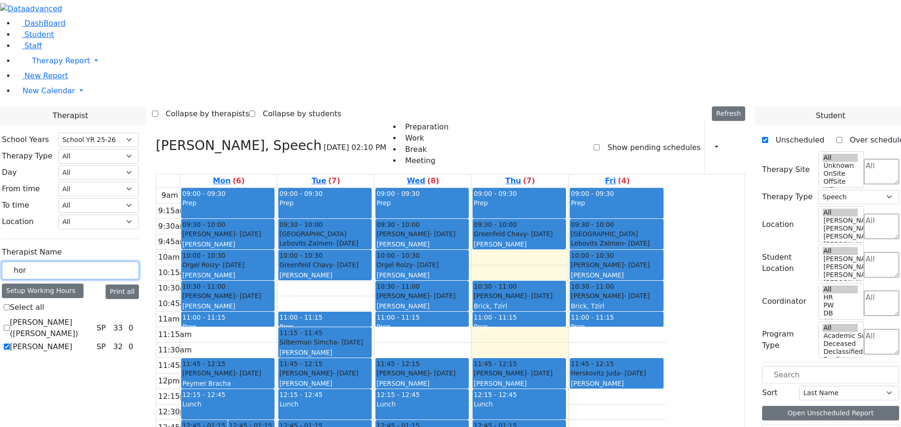
type input "hor"
click at [72, 341] on label "[PERSON_NAME]" at bounding box center [41, 346] width 62 height 11
click at [10, 344] on input "[PERSON_NAME]" at bounding box center [7, 347] width 6 height 6
checkbox input "false"
select select
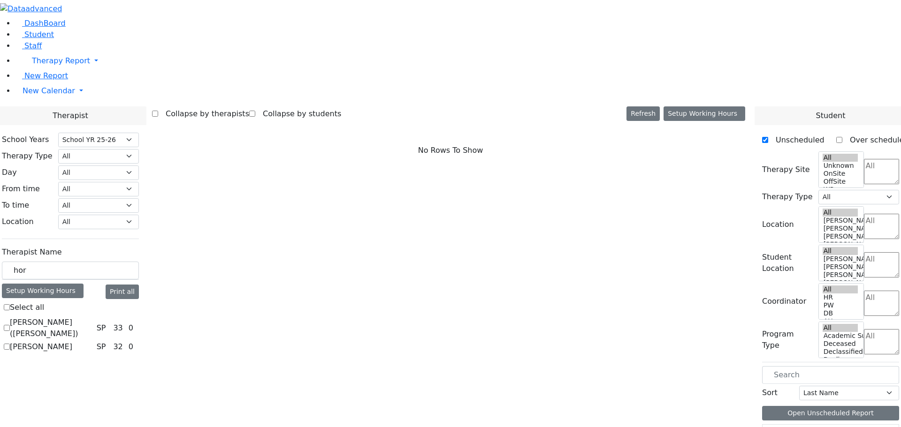
click at [72, 341] on label "[PERSON_NAME]" at bounding box center [41, 346] width 62 height 11
click at [10, 344] on input "[PERSON_NAME]" at bounding box center [7, 347] width 6 height 6
checkbox input "true"
select select "3"
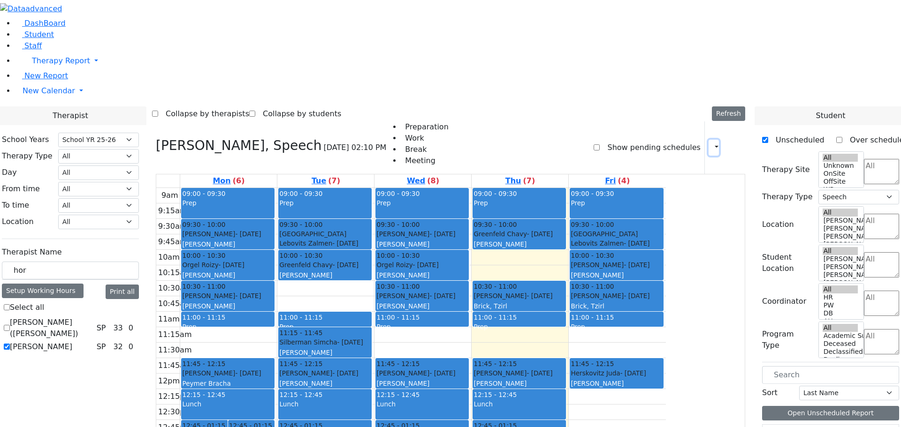
click at [711, 143] on icon "button" at bounding box center [711, 147] width 0 height 9
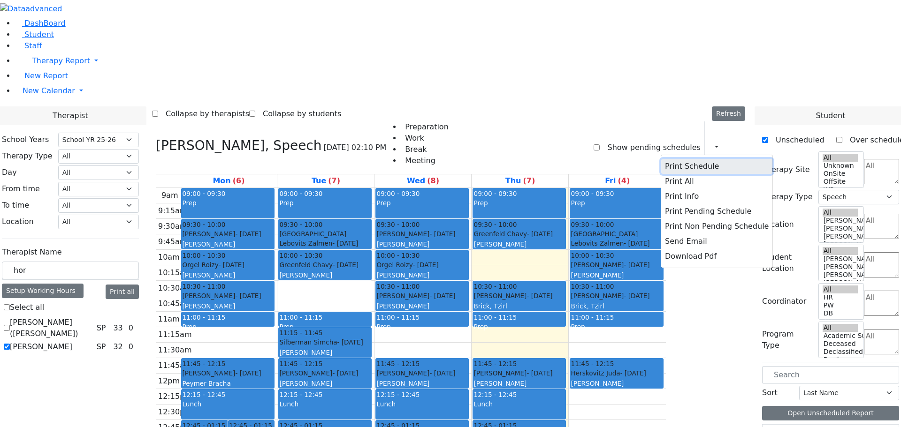
click at [697, 159] on button "Print Schedule" at bounding box center [716, 166] width 111 height 15
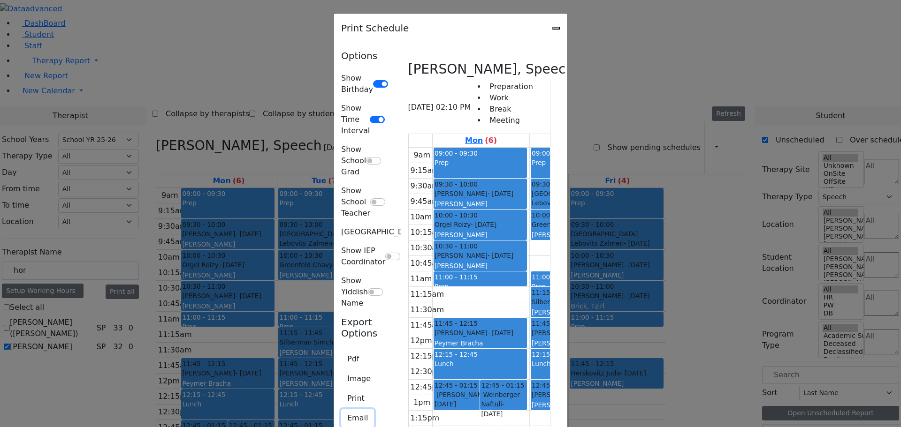
click at [341, 409] on button "Email" at bounding box center [357, 418] width 33 height 18
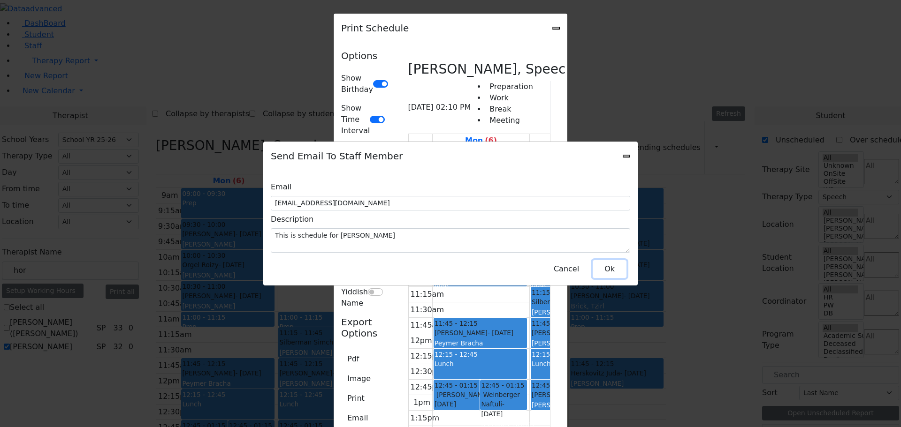
click at [607, 267] on button "Ok" at bounding box center [609, 269] width 34 height 18
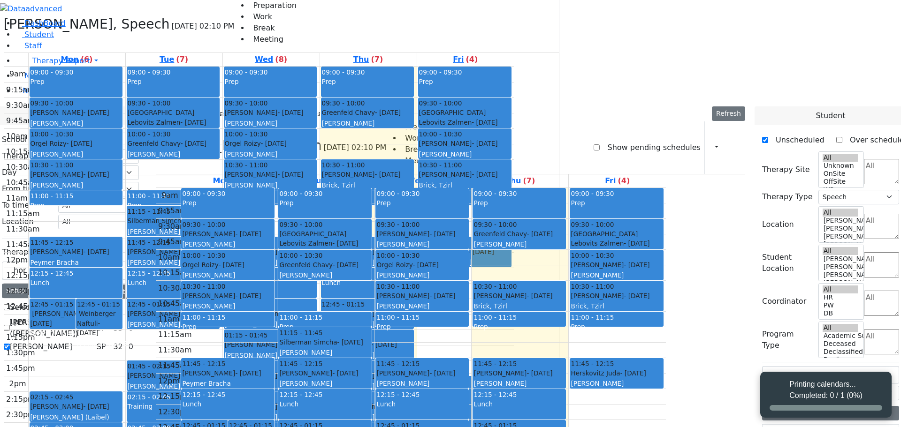
select select "212"
select select "3"
click at [72, 341] on label "[PERSON_NAME]" at bounding box center [41, 346] width 62 height 11
click at [10, 344] on input "[PERSON_NAME]" at bounding box center [7, 347] width 6 height 6
checkbox input "false"
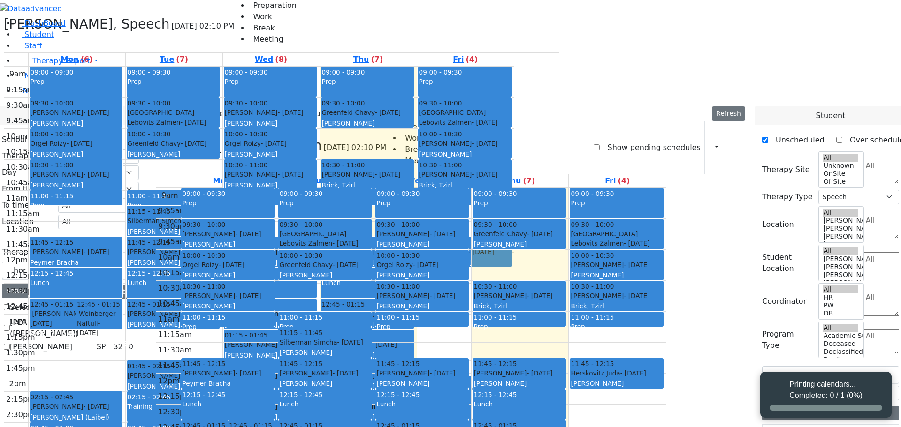
select select
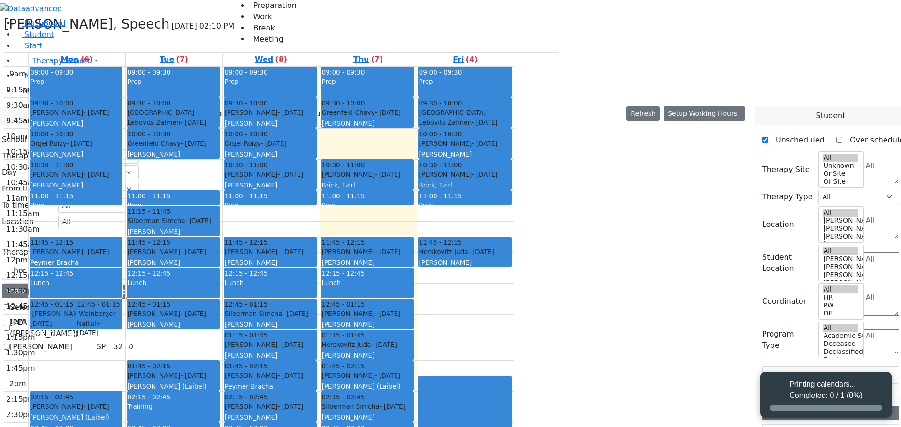
click at [72, 341] on label "[PERSON_NAME]" at bounding box center [41, 346] width 62 height 11
click at [10, 344] on input "[PERSON_NAME]" at bounding box center [7, 347] width 6 height 6
checkbox input "true"
select select "3"
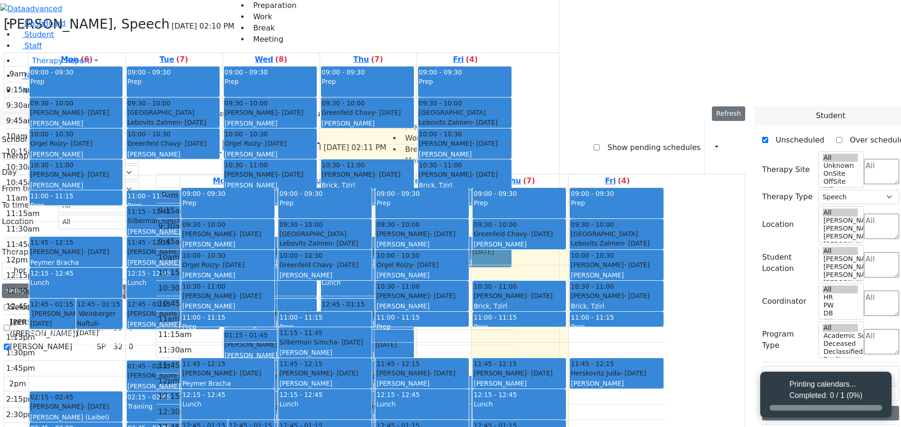
click at [38, 80] on span "New Report" at bounding box center [46, 75] width 44 height 9
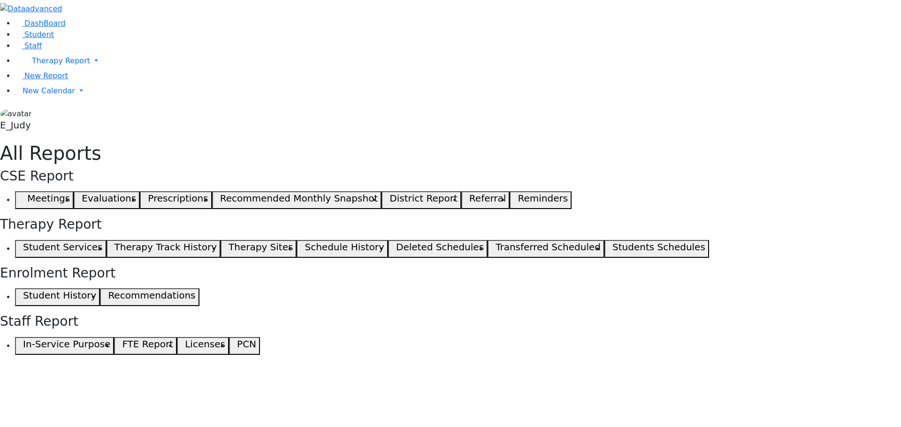
click at [517, 193] on h5 "Reminders" at bounding box center [542, 198] width 50 height 11
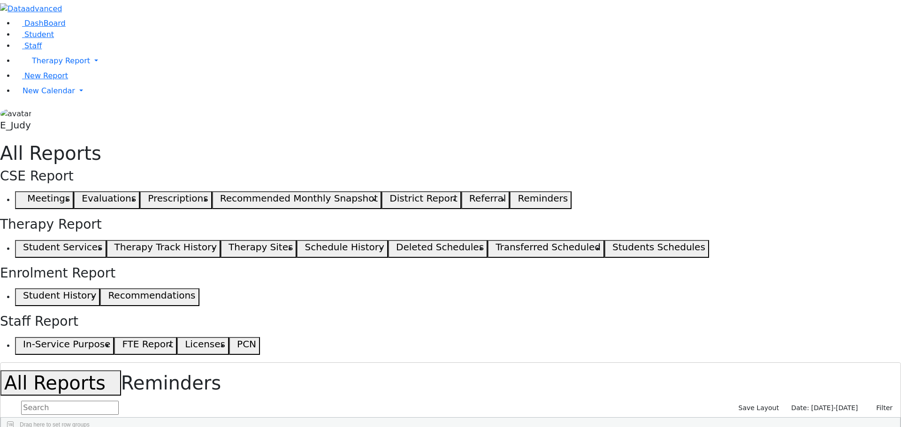
click at [152, 427] on div "Last Name First Name DOB" at bounding box center [445, 433] width 889 height 0
click at [31, 50] on span "Staff" at bounding box center [32, 45] width 17 height 9
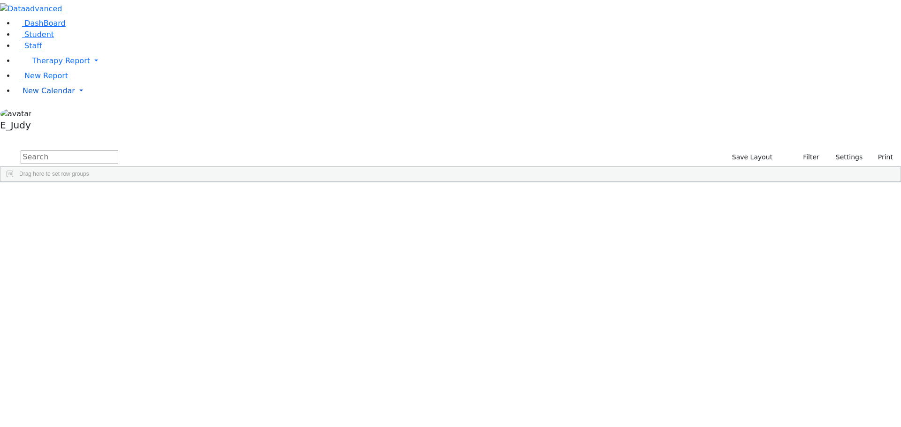
click at [89, 100] on link "New Calendar" at bounding box center [458, 91] width 886 height 19
click at [43, 125] on span "Teacher Report" at bounding box center [51, 120] width 56 height 9
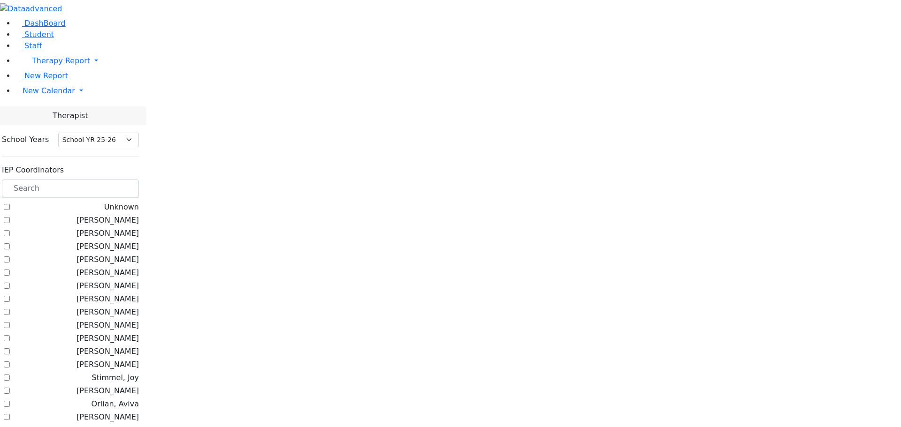
select select "212"
click at [139, 180] on input "text" at bounding box center [70, 189] width 137 height 18
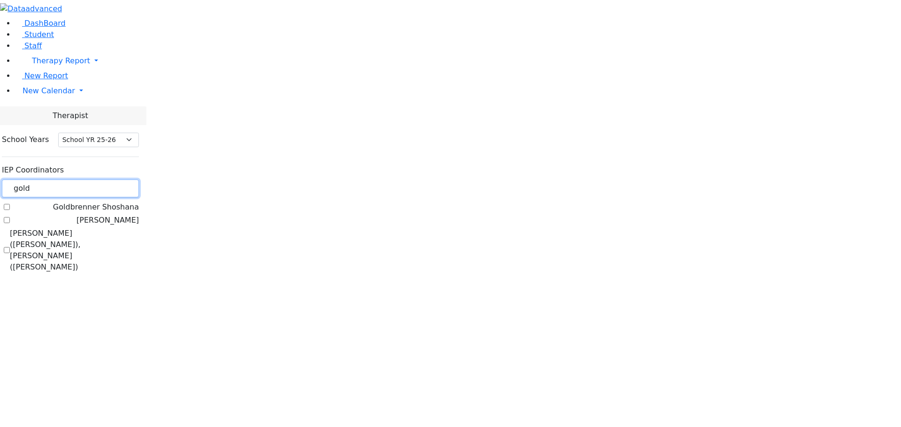
type input "gold"
click at [118, 215] on label "[PERSON_NAME]" at bounding box center [107, 220] width 62 height 11
click at [10, 217] on input "[PERSON_NAME]" at bounding box center [7, 220] width 6 height 6
checkbox input "true"
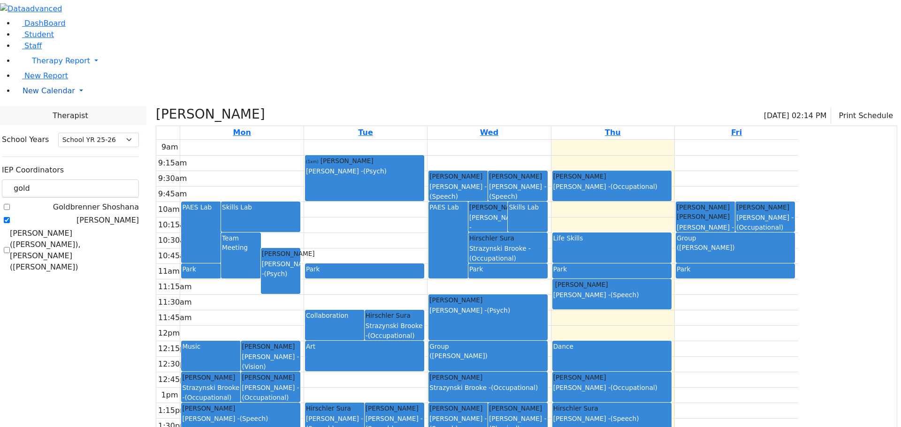
click at [91, 100] on link "New Calendar" at bounding box center [458, 91] width 886 height 19
click at [45, 114] on span "Calendar" at bounding box center [37, 109] width 34 height 9
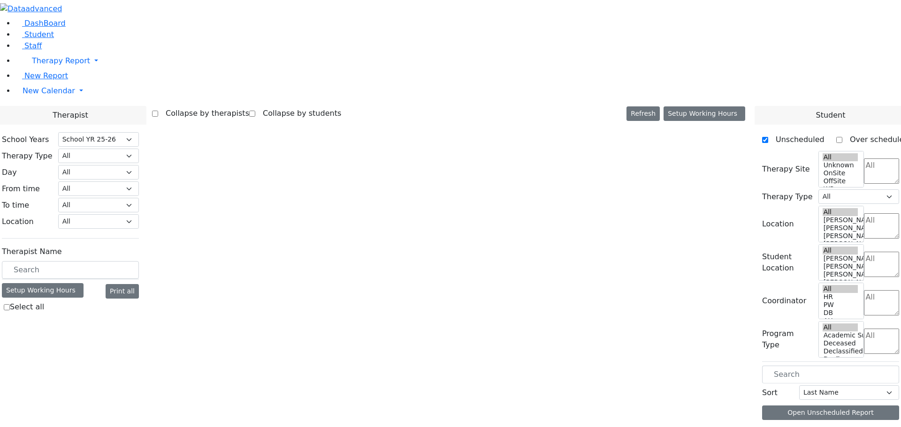
select select "212"
select select "3"
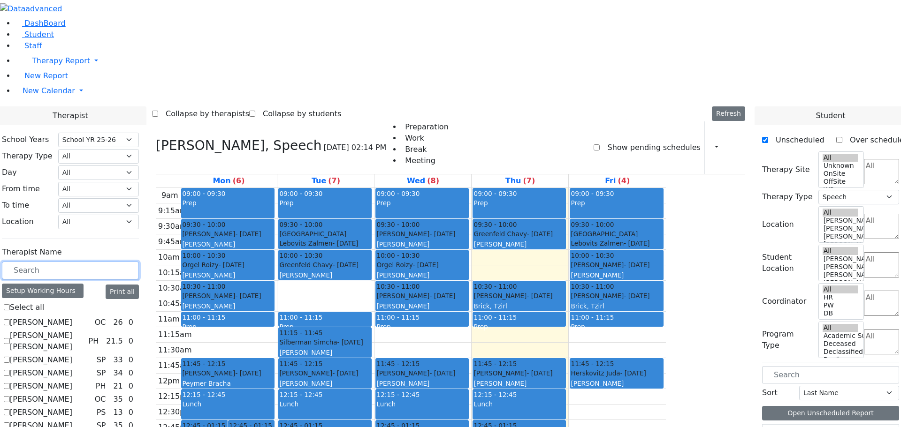
click at [139, 262] on input "text" at bounding box center [70, 271] width 137 height 18
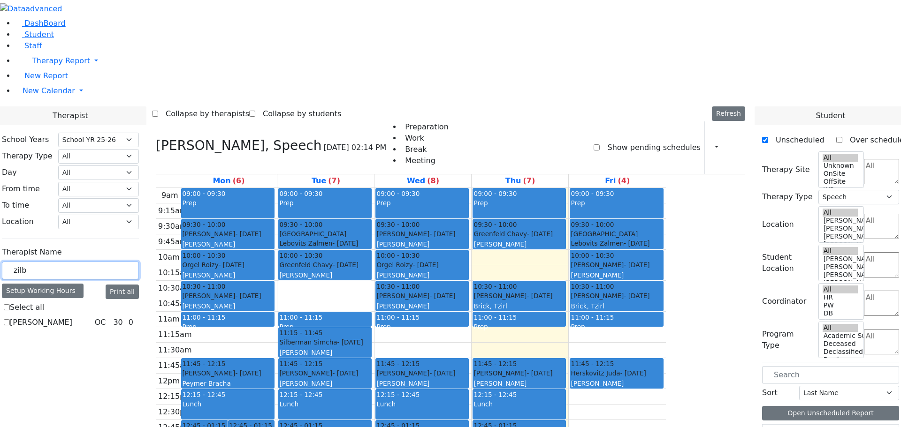
type input "zilb"
click at [72, 317] on label "[PERSON_NAME]" at bounding box center [41, 322] width 62 height 11
click at [10, 319] on input "[PERSON_NAME]" at bounding box center [7, 322] width 6 height 6
checkbox input "true"
select select "1"
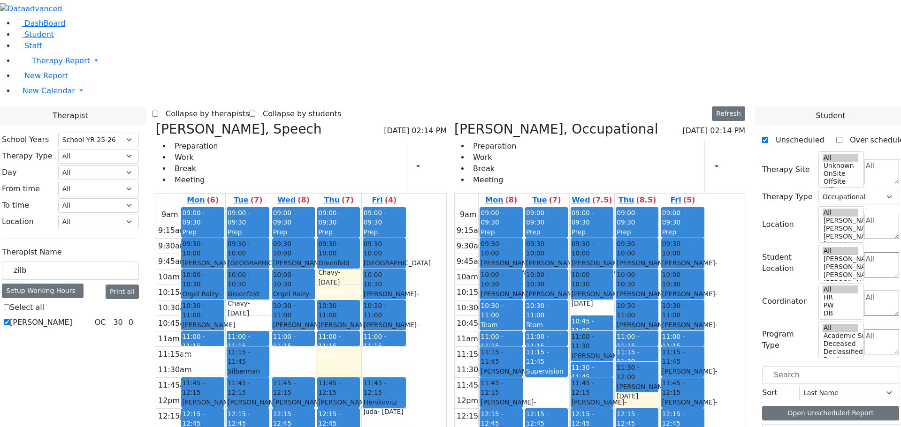
click at [156, 121] on icon at bounding box center [156, 128] width 0 height 15
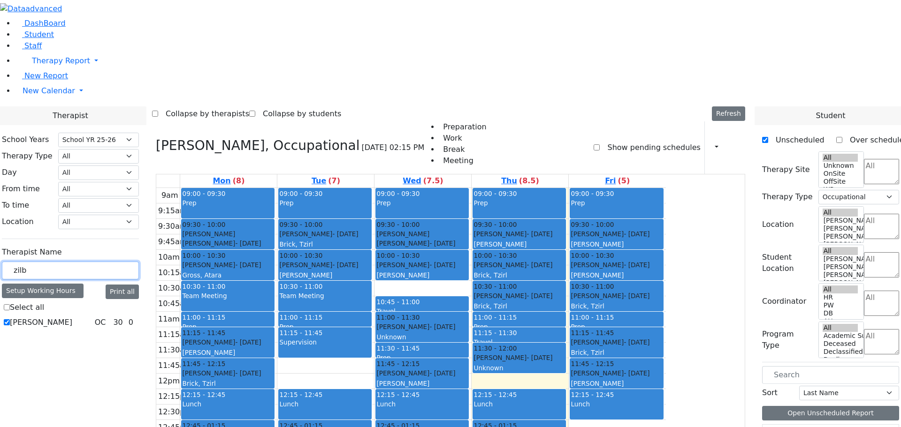
drag, startPoint x: 136, startPoint y: 164, endPoint x: 109, endPoint y: 160, distance: 27.1
click at [109, 160] on div "School Years Select School YR Summer YR 25 School YR 25-26 Summer YR 25 School …" at bounding box center [70, 231] width 152 height 212
click at [88, 100] on link "New Calendar" at bounding box center [458, 91] width 886 height 19
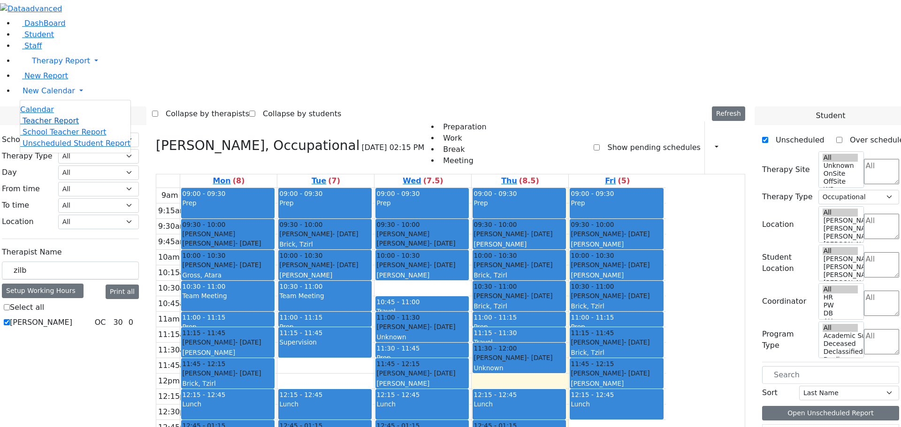
click at [50, 125] on span "Teacher Report" at bounding box center [51, 120] width 56 height 9
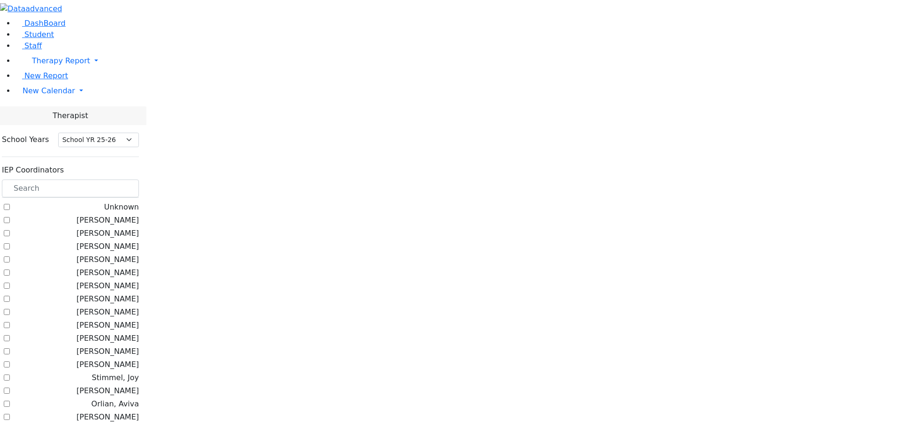
select select "212"
click at [132, 180] on input "text" at bounding box center [70, 189] width 137 height 18
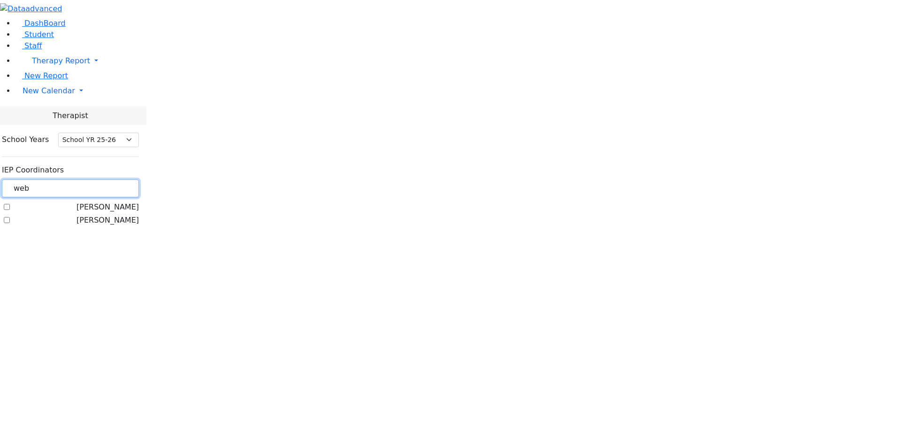
type input "web"
click at [116, 215] on label "[PERSON_NAME]" at bounding box center [107, 220] width 62 height 11
click at [10, 217] on input "[PERSON_NAME]" at bounding box center [7, 220] width 6 height 6
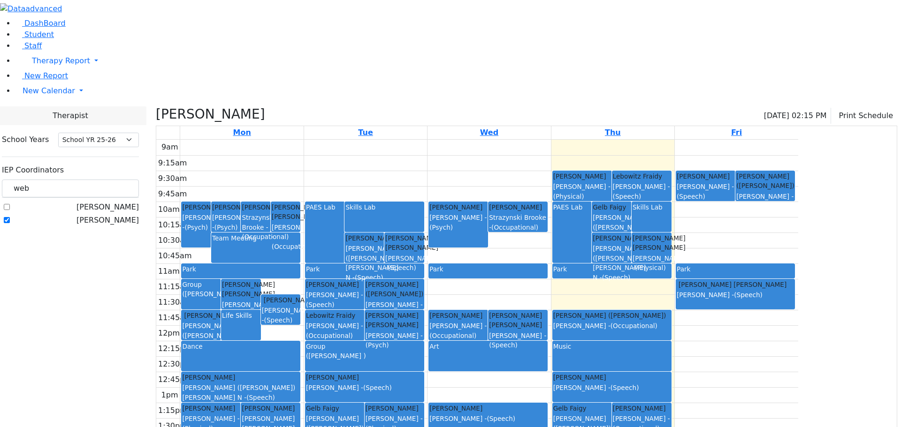
click at [120, 215] on label "[PERSON_NAME]" at bounding box center [107, 220] width 62 height 11
click at [10, 217] on input "[PERSON_NAME]" at bounding box center [7, 220] width 6 height 6
checkbox input "false"
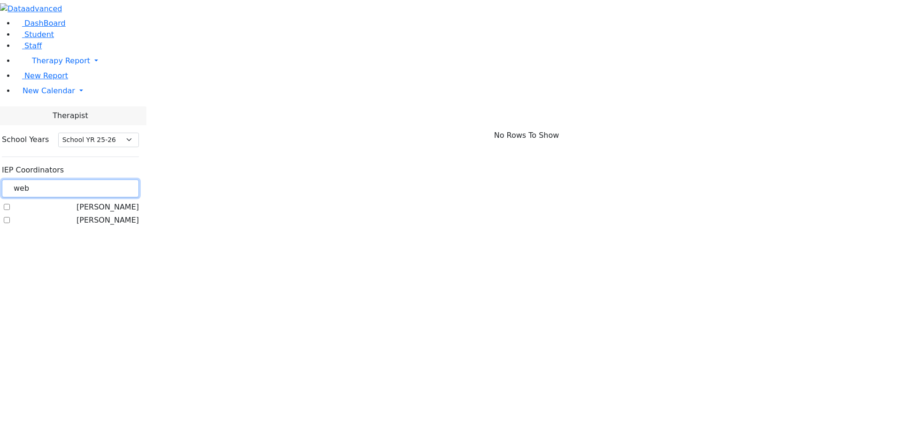
drag, startPoint x: 144, startPoint y: 85, endPoint x: 108, endPoint y: 74, distance: 37.2
click at [113, 180] on div "web" at bounding box center [70, 189] width 137 height 18
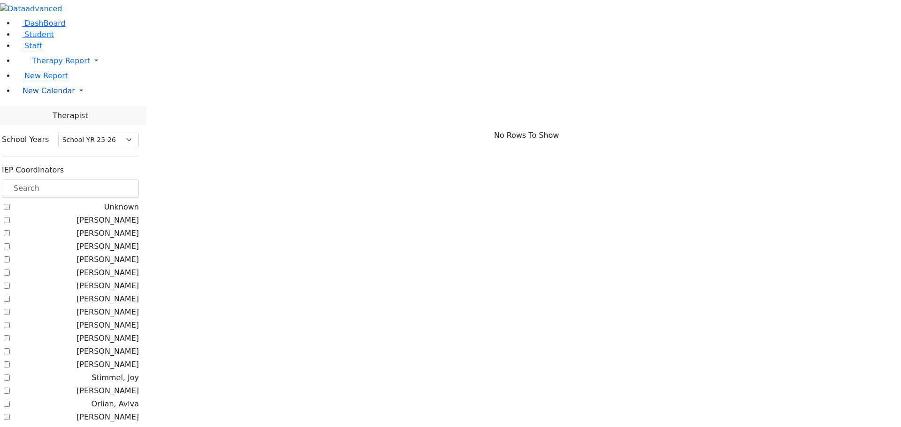
click at [92, 100] on link "New Calendar" at bounding box center [458, 91] width 886 height 19
click at [44, 125] on span "Teacher Report" at bounding box center [51, 120] width 56 height 9
select select "212"
click at [87, 100] on link "New Calendar" at bounding box center [458, 91] width 886 height 19
click at [35, 114] on span "Calendar" at bounding box center [37, 109] width 34 height 9
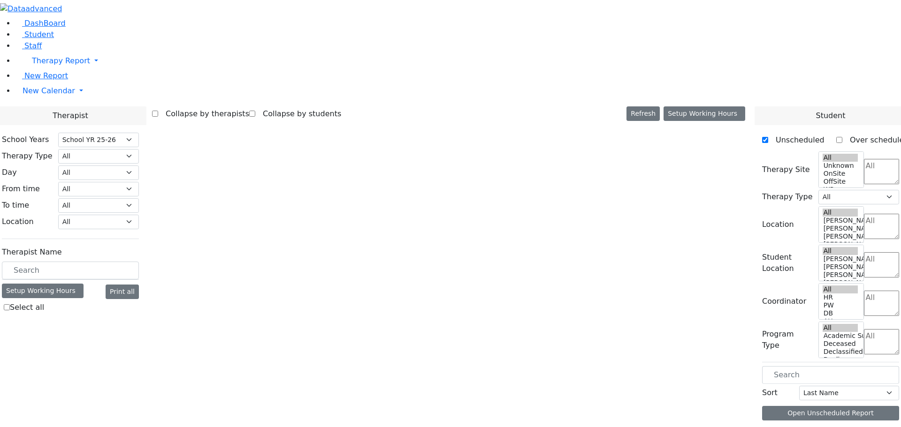
select select "212"
select select "1"
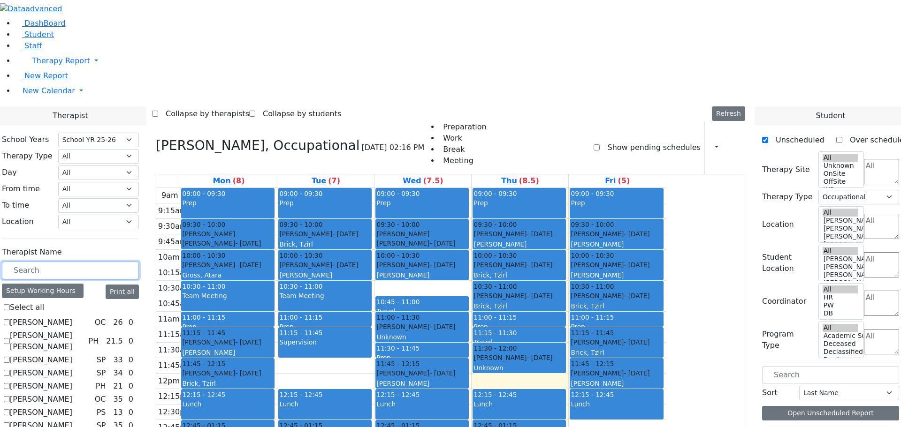
click at [139, 262] on input "text" at bounding box center [70, 271] width 137 height 18
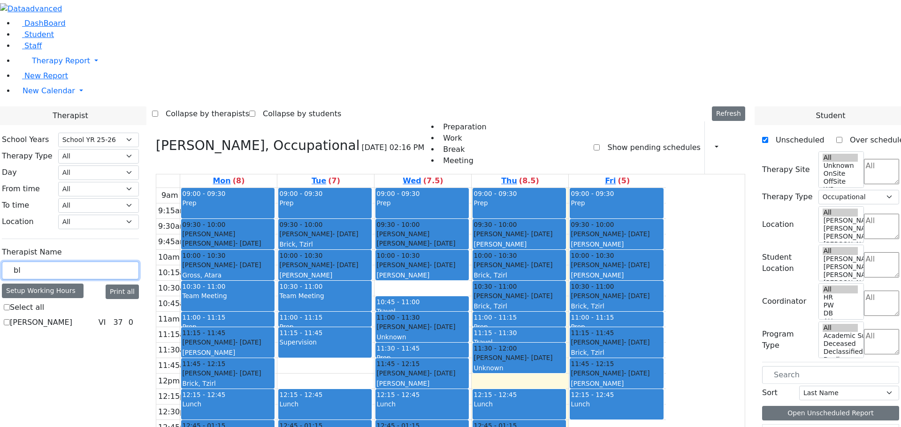
type input "bl"
click at [72, 317] on label "Bleier Susan" at bounding box center [41, 322] width 62 height 11
click at [10, 319] on input "Bleier Susan" at bounding box center [7, 322] width 6 height 6
checkbox input "true"
select select "4"
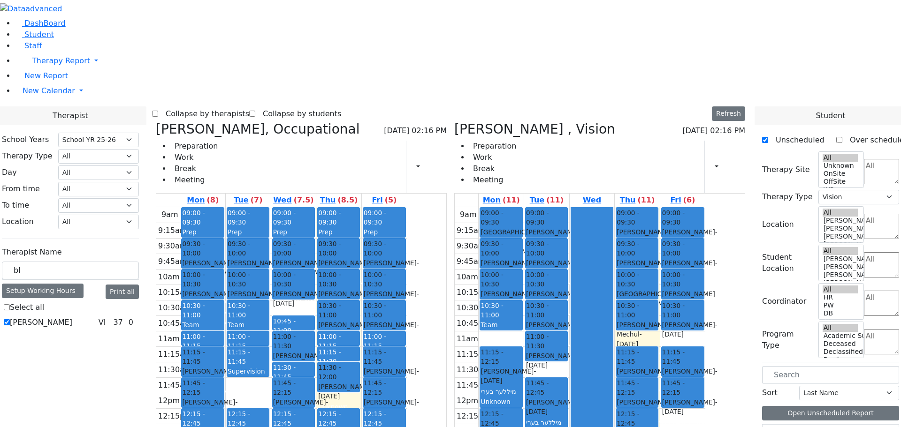
click at [156, 121] on icon at bounding box center [156, 128] width 0 height 15
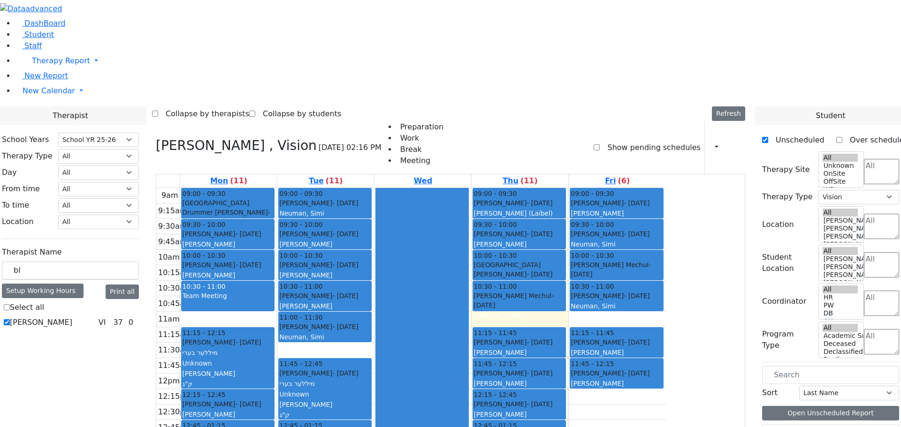
drag, startPoint x: 587, startPoint y: 338, endPoint x: 576, endPoint y: 339, distance: 11.3
click at [568, 339] on div "09:00 - 09:30 Rosenberg Yisucher - 10/20/2009 Orenstein Yisroel (Laibel) 09:30 …" at bounding box center [519, 373] width 97 height 371
click at [89, 100] on link "New Calendar" at bounding box center [458, 91] width 886 height 19
click at [64, 125] on span "Teacher Report" at bounding box center [51, 120] width 56 height 9
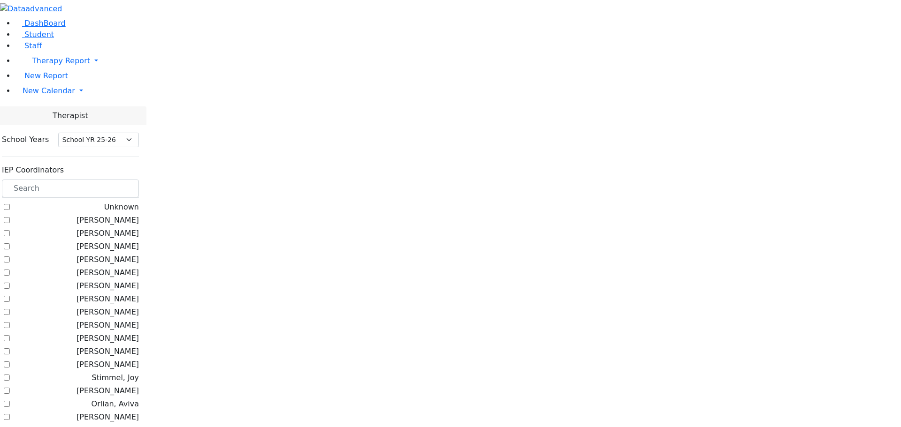
select select "212"
click at [139, 180] on input "text" at bounding box center [70, 189] width 137 height 18
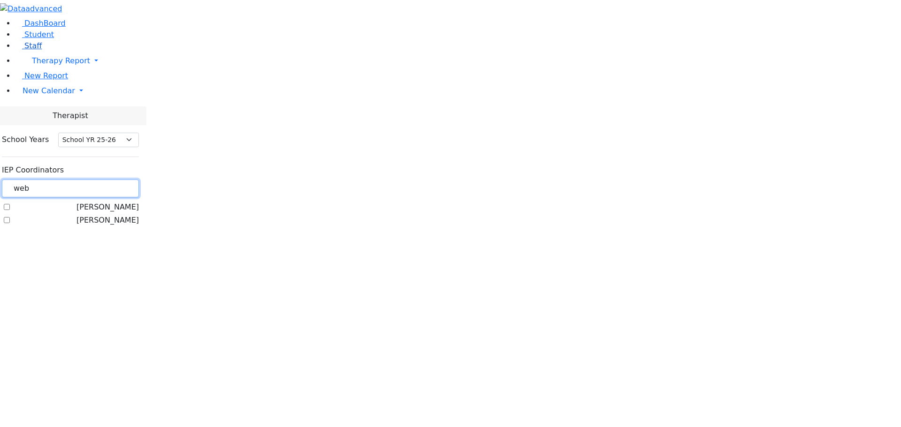
drag, startPoint x: 143, startPoint y: 84, endPoint x: 90, endPoint y: 85, distance: 52.5
click at [90, 85] on div "DashBoard Student Staff Therapy Report Student Old Calendar Report E_Judy" at bounding box center [450, 117] width 901 height 235
type input "br"
click at [116, 228] on label "Brick, Tzirl" at bounding box center [118, 233] width 39 height 11
click at [10, 230] on input "Brick, Tzirl" at bounding box center [7, 233] width 6 height 6
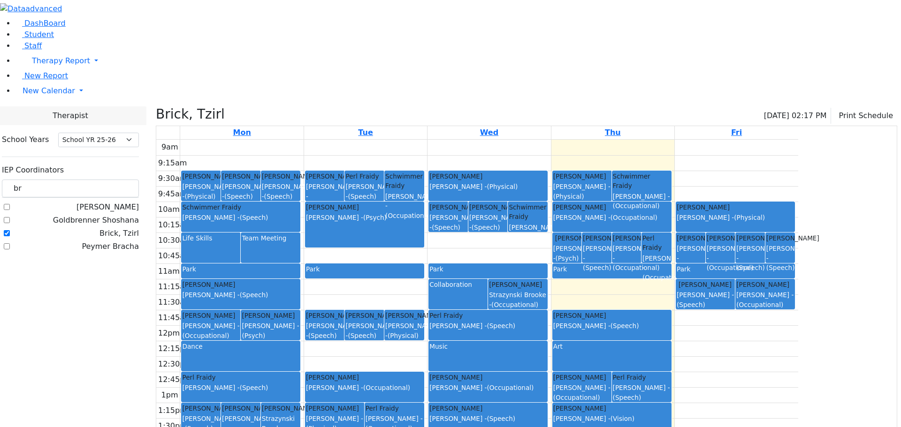
click at [118, 228] on label "Brick, Tzirl" at bounding box center [118, 233] width 39 height 11
click at [10, 230] on input "Brick, Tzirl" at bounding box center [7, 233] width 6 height 6
checkbox input "false"
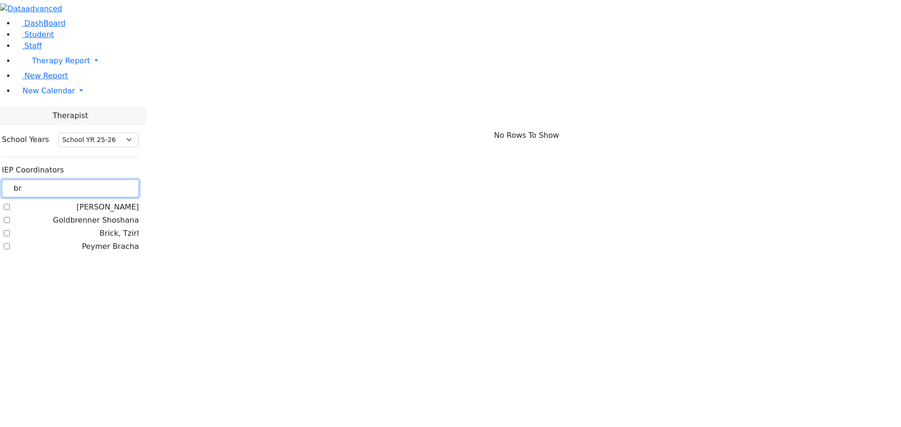
drag, startPoint x: 136, startPoint y: 83, endPoint x: 98, endPoint y: 76, distance: 38.3
click at [102, 76] on div "DashBoard Student Staff Therapy Report Student Old Calendar Report E_Judy" at bounding box center [450, 131] width 901 height 262
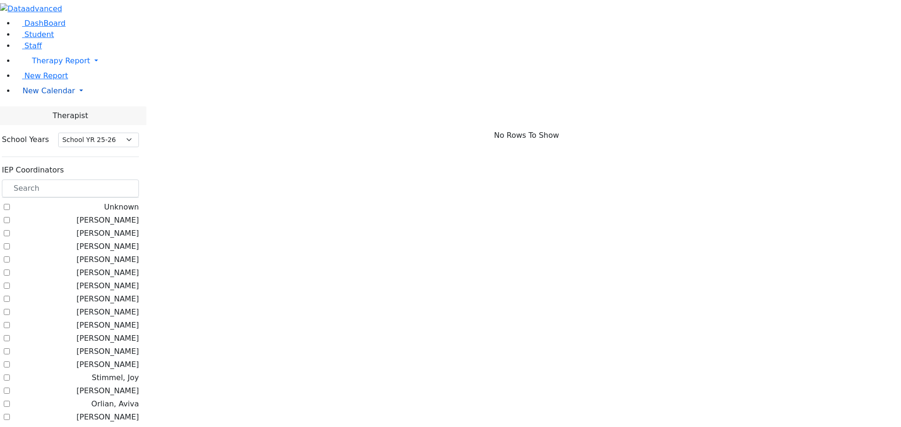
click at [90, 100] on link "New Calendar" at bounding box center [458, 91] width 886 height 19
click at [45, 114] on span "Calendar" at bounding box center [37, 109] width 34 height 9
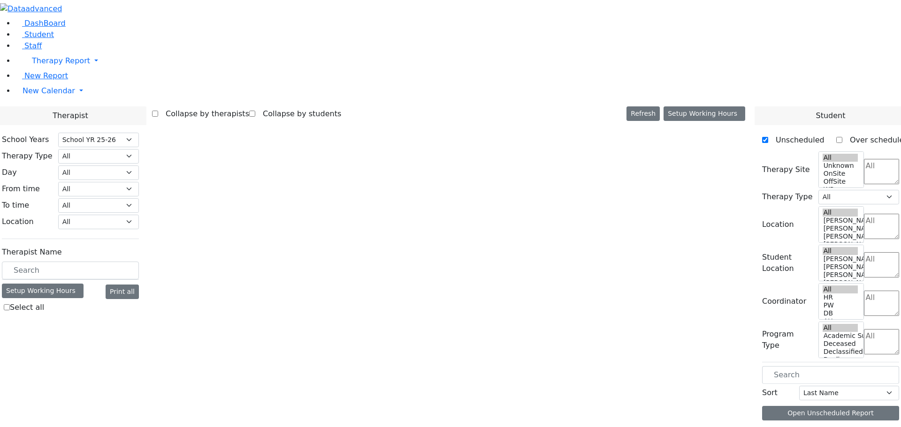
select select "212"
select select "4"
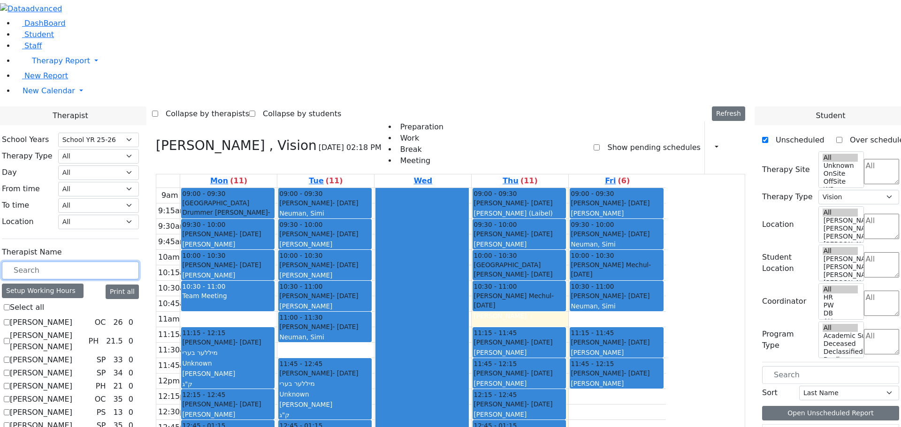
click at [139, 262] on input "text" at bounding box center [70, 271] width 137 height 18
click at [136, 262] on input "text" at bounding box center [70, 271] width 137 height 18
click at [92, 100] on link "New Calendar" at bounding box center [458, 91] width 886 height 19
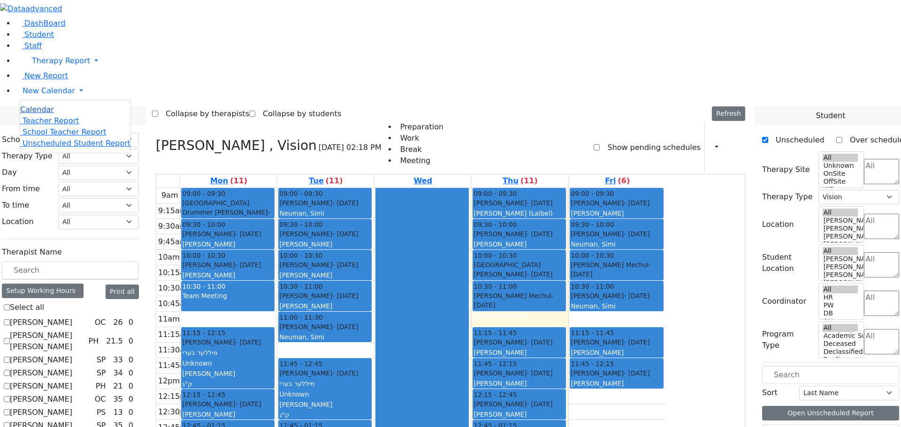
click at [54, 115] on link "Calendar" at bounding box center [37, 109] width 34 height 11
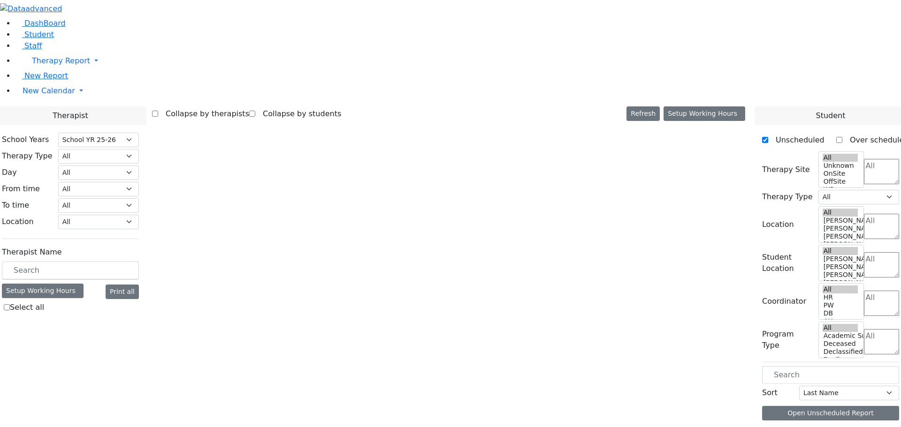
select select "212"
select select "4"
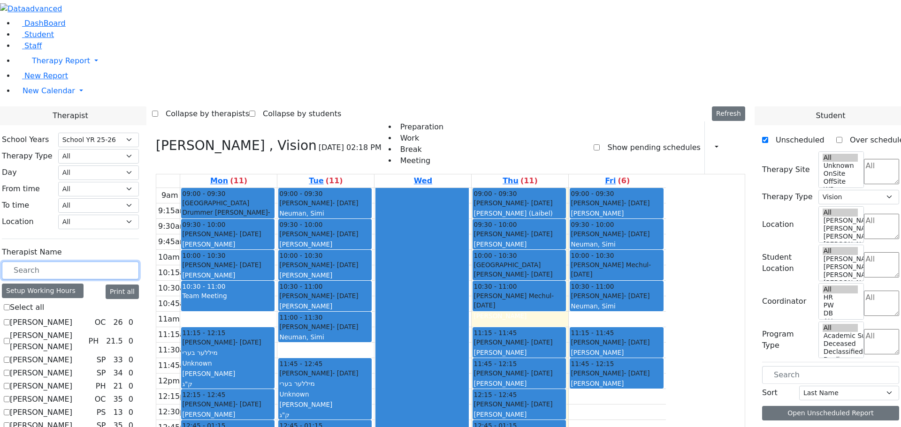
drag, startPoint x: 138, startPoint y: 166, endPoint x: 105, endPoint y: 165, distance: 32.8
click at [138, 262] on input "text" at bounding box center [70, 271] width 137 height 18
click at [64, 95] on span "New Calendar" at bounding box center [49, 90] width 53 height 9
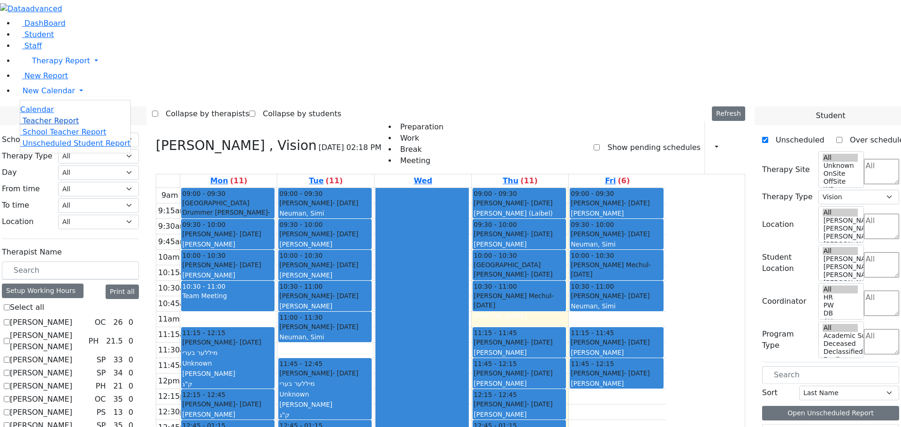
click at [52, 125] on span "Teacher Report" at bounding box center [51, 120] width 56 height 9
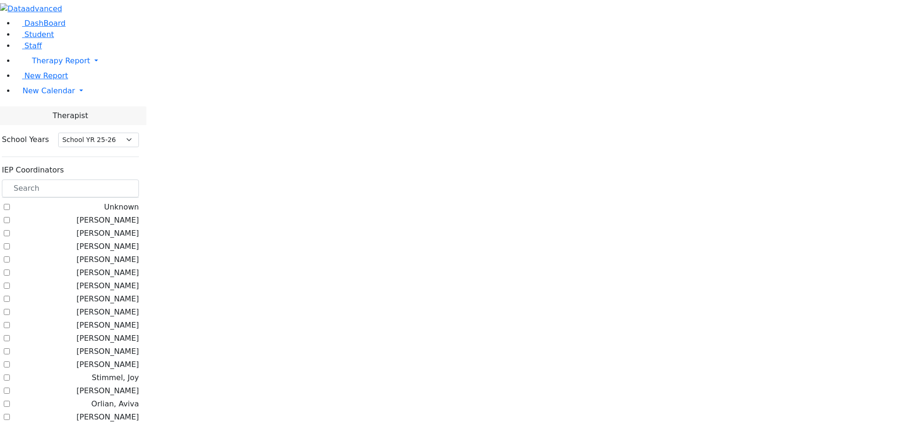
select select "212"
click at [136, 180] on input "text" at bounding box center [70, 189] width 137 height 18
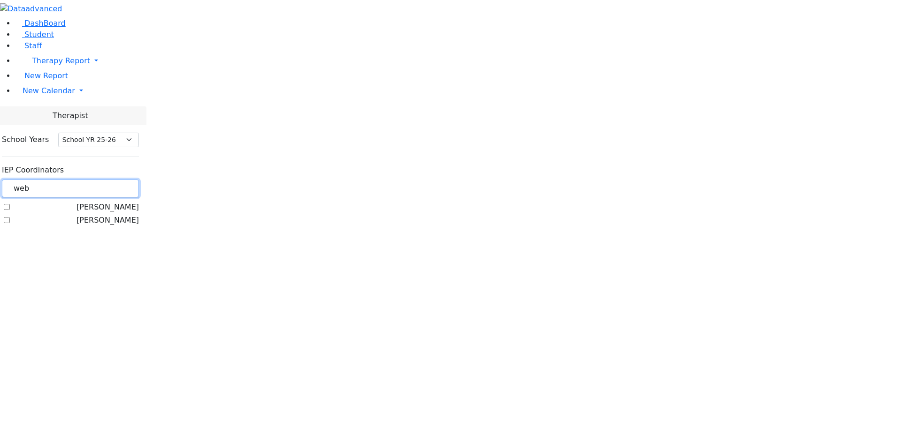
type input "web"
click at [117, 215] on label "[PERSON_NAME]" at bounding box center [107, 220] width 62 height 11
click at [10, 217] on input "[PERSON_NAME]" at bounding box center [7, 220] width 6 height 6
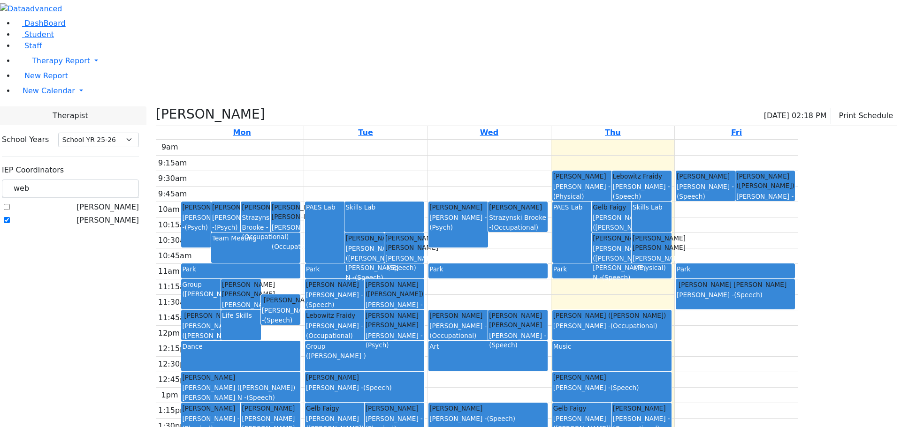
click at [119, 215] on label "[PERSON_NAME]" at bounding box center [107, 220] width 62 height 11
click at [10, 217] on input "[PERSON_NAME]" at bounding box center [7, 220] width 6 height 6
checkbox input "false"
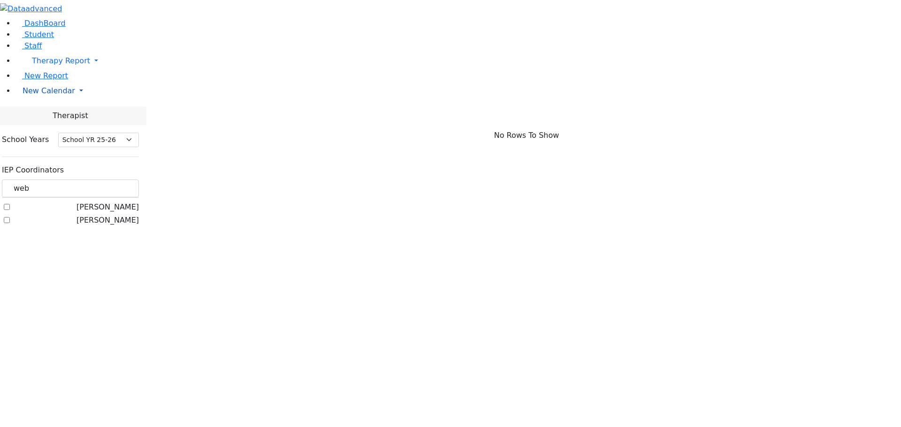
click at [88, 100] on link "New Calendar" at bounding box center [458, 91] width 886 height 19
click at [50, 114] on span "Calendar" at bounding box center [37, 109] width 34 height 9
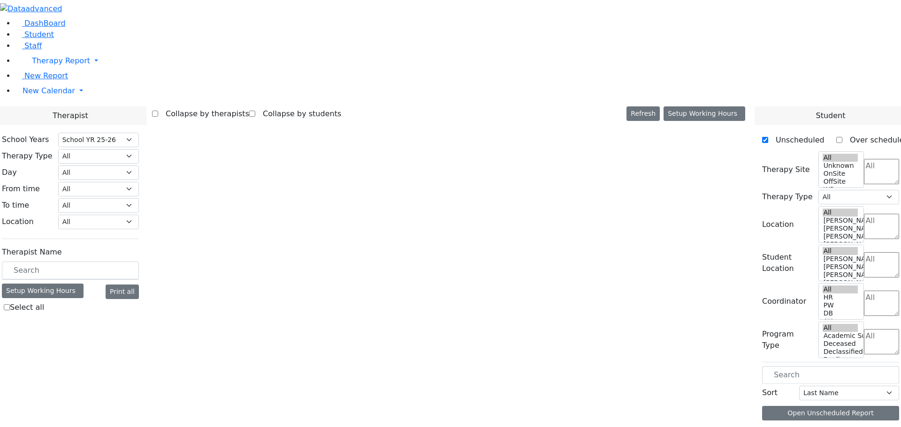
select select "212"
select select "4"
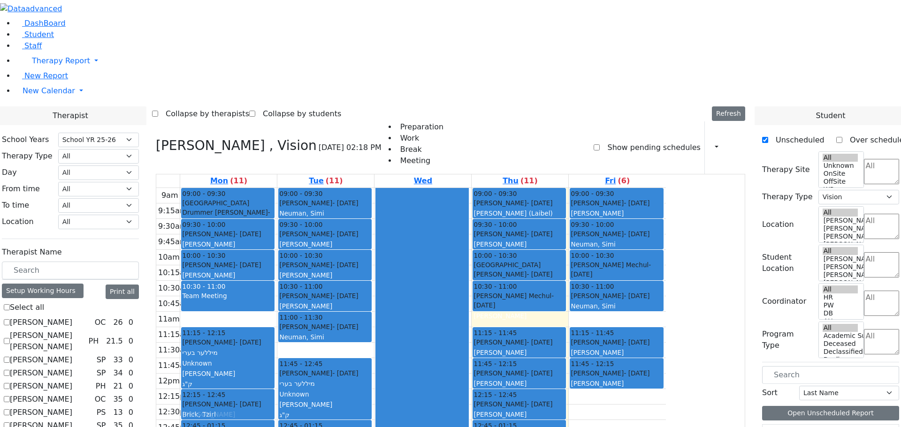
drag, startPoint x: 584, startPoint y: 340, endPoint x: 319, endPoint y: 276, distance: 273.0
click at [320, 277] on tr "09:00 - 09:30 [GEOGRAPHIC_DATA] Drummer [PERSON_NAME] - [DATE] [PERSON_NAME] נש…" at bounding box center [410, 373] width 509 height 371
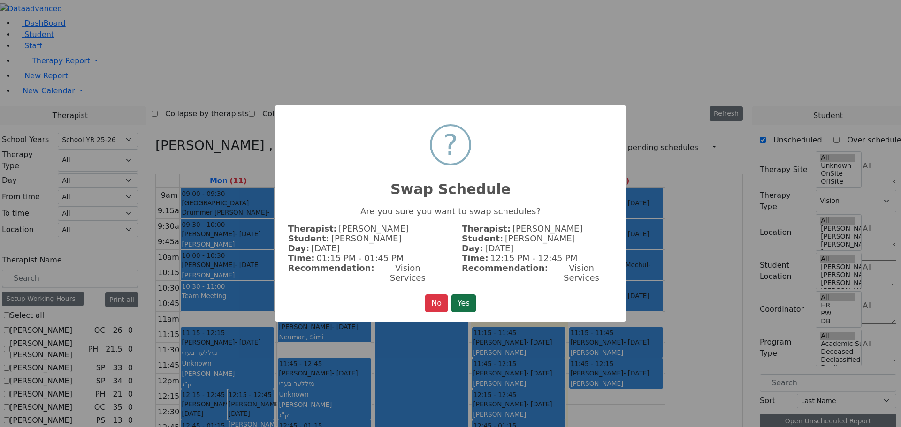
click at [464, 298] on button "Yes" at bounding box center [463, 304] width 24 height 18
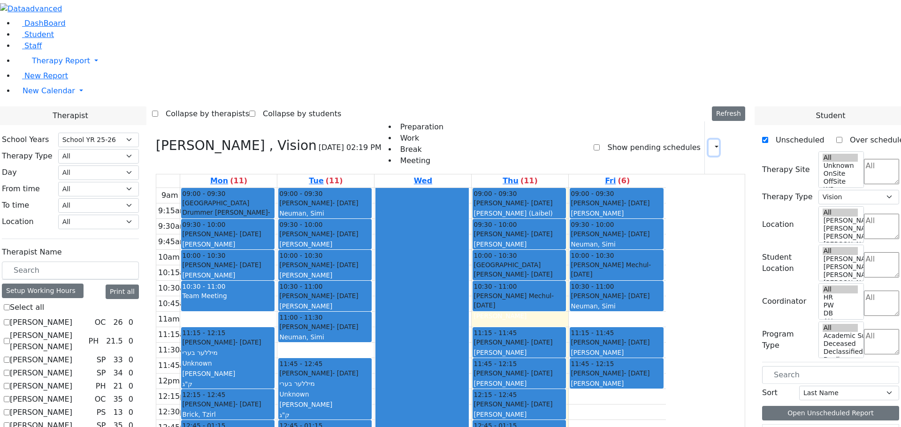
click at [711, 143] on icon "button" at bounding box center [711, 147] width 0 height 9
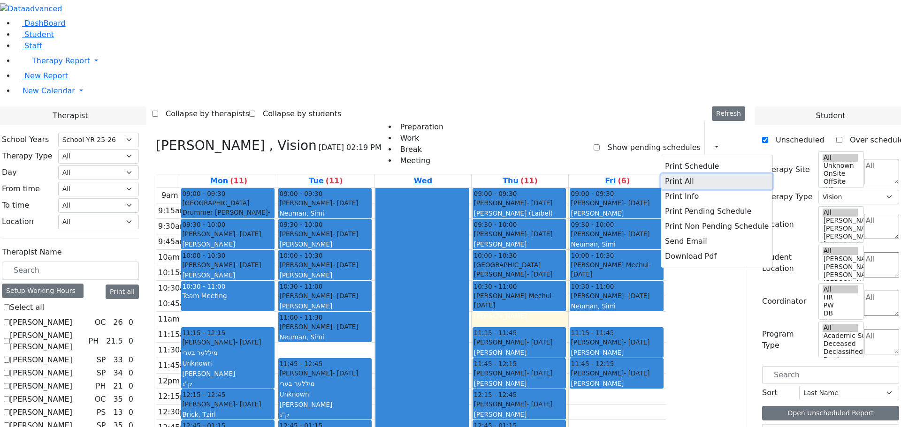
click at [665, 174] on button "Print All" at bounding box center [716, 181] width 111 height 15
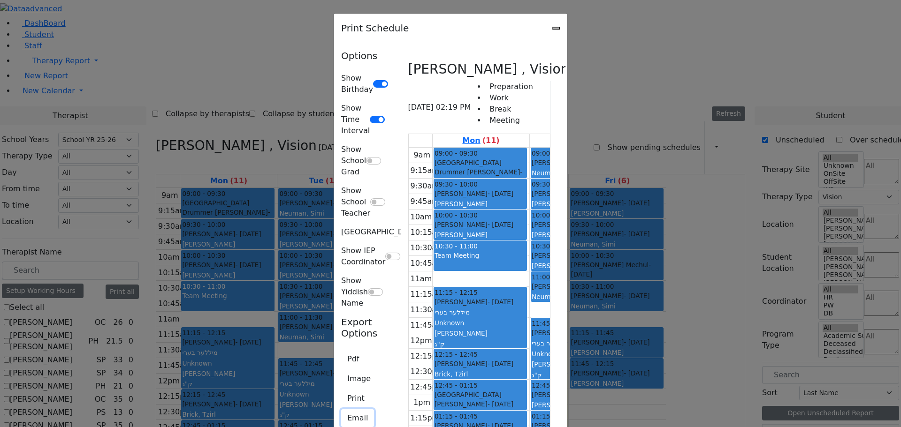
click at [341, 409] on button "Email" at bounding box center [357, 418] width 33 height 18
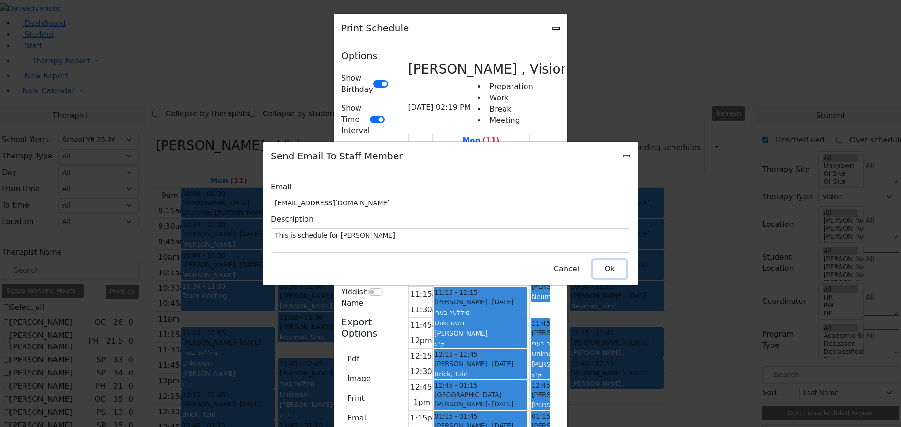
click at [605, 265] on button "Ok" at bounding box center [609, 269] width 34 height 18
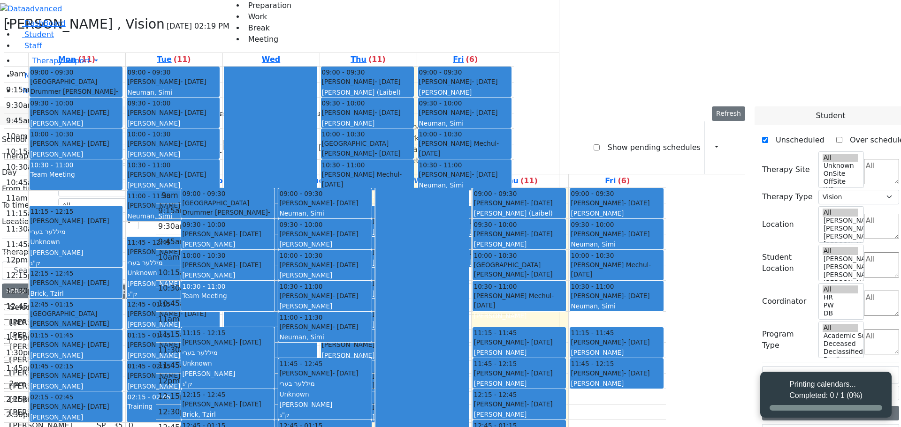
select select "212"
select select "4"
click at [139, 262] on input "text" at bounding box center [70, 271] width 137 height 18
click at [87, 100] on link "New Calendar" at bounding box center [458, 91] width 886 height 19
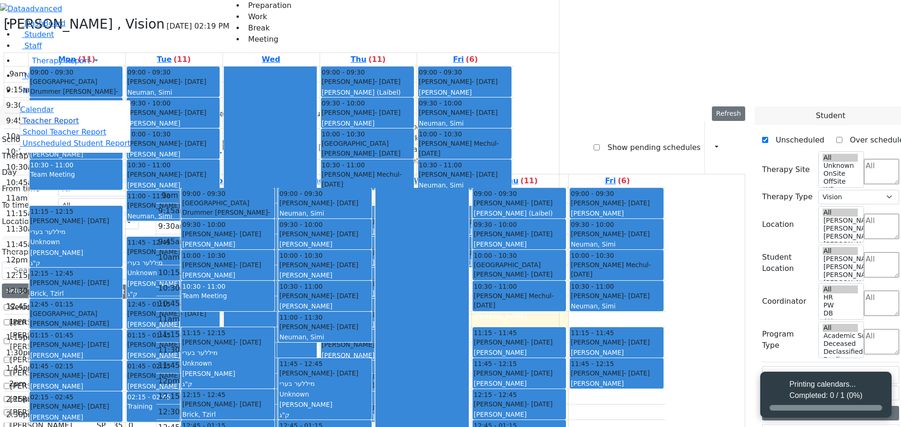
click at [33, 125] on span "Teacher Report" at bounding box center [51, 120] width 56 height 9
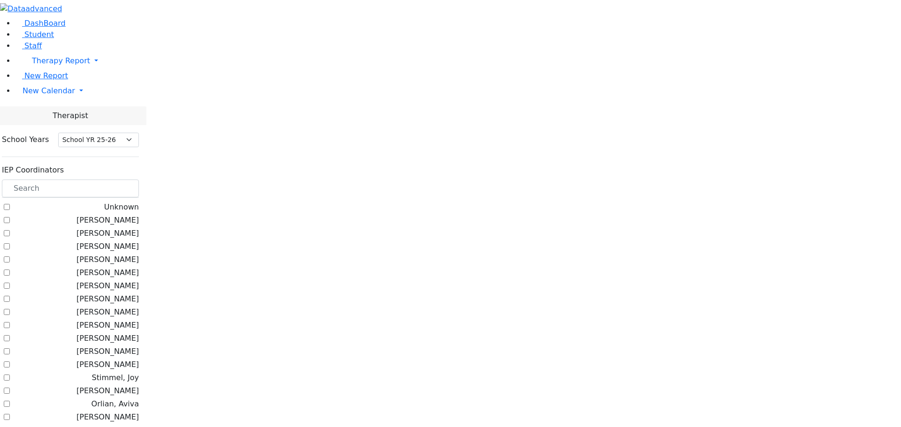
select select "212"
click at [139, 180] on input "text" at bounding box center [70, 189] width 137 height 18
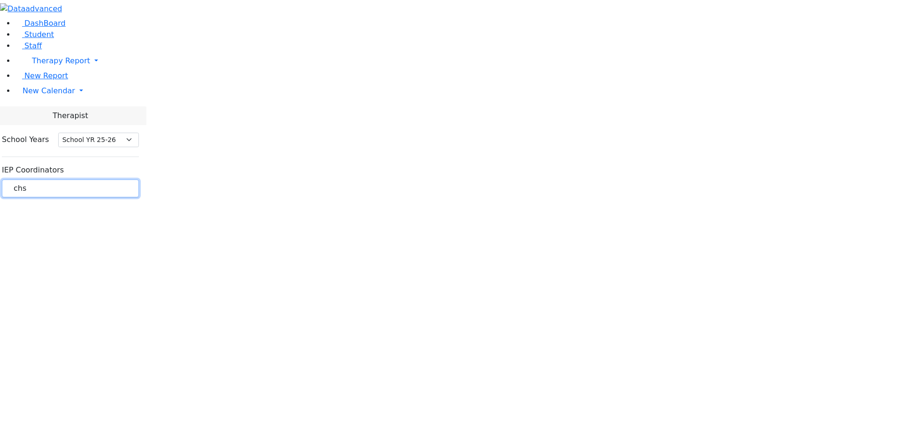
drag, startPoint x: 138, startPoint y: 89, endPoint x: 113, endPoint y: 84, distance: 25.8
click at [113, 180] on div "chs" at bounding box center [70, 189] width 137 height 18
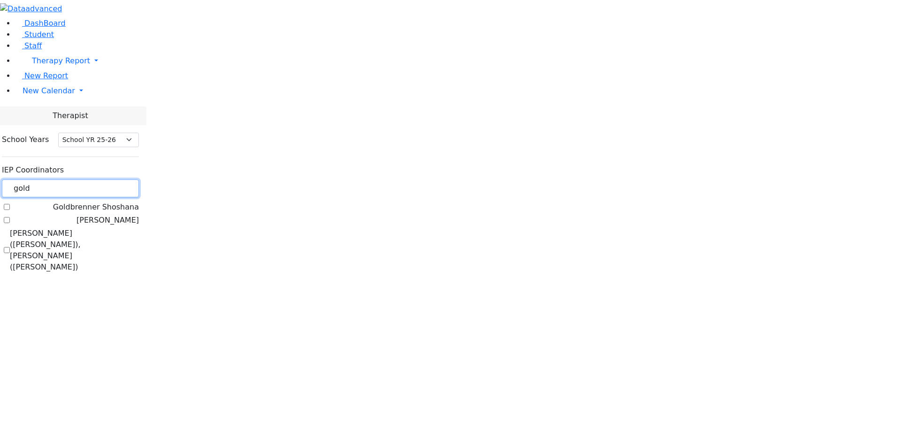
type input "gold"
click at [118, 215] on label "[PERSON_NAME]" at bounding box center [107, 220] width 62 height 11
click at [10, 217] on input "[PERSON_NAME]" at bounding box center [7, 220] width 6 height 6
checkbox input "true"
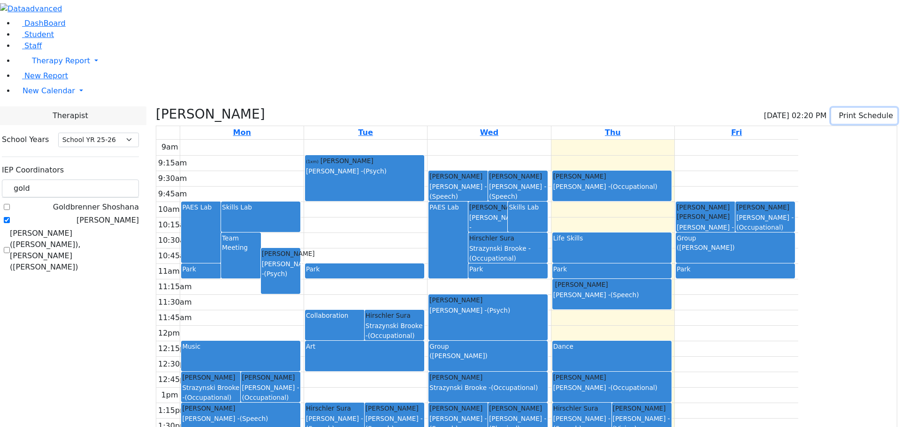
click at [851, 108] on button "Print Schedule" at bounding box center [864, 116] width 66 height 16
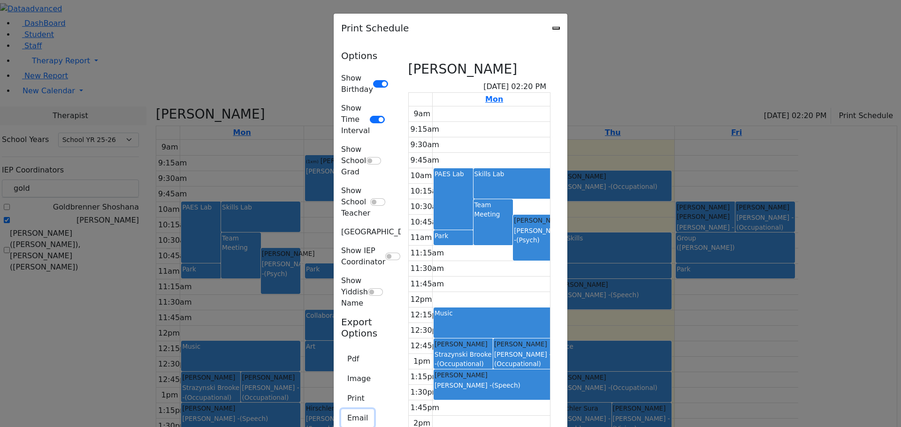
click at [341, 409] on button "Email" at bounding box center [357, 418] width 33 height 18
type textarea "This is schedule for Goldberg, Chanie"
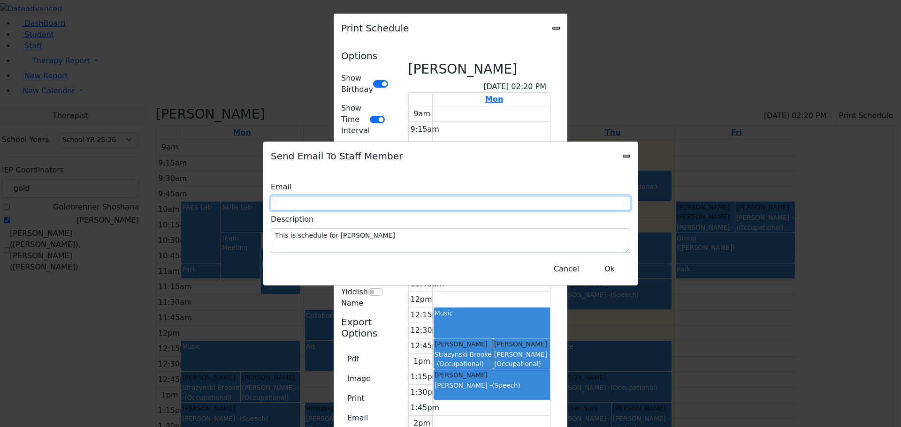
click at [355, 202] on input "text" at bounding box center [450, 203] width 359 height 15
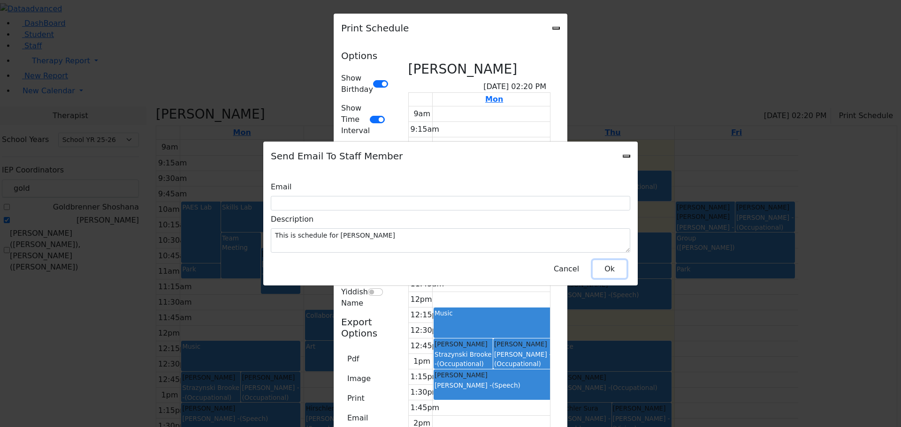
click at [611, 260] on button "Ok" at bounding box center [609, 269] width 34 height 18
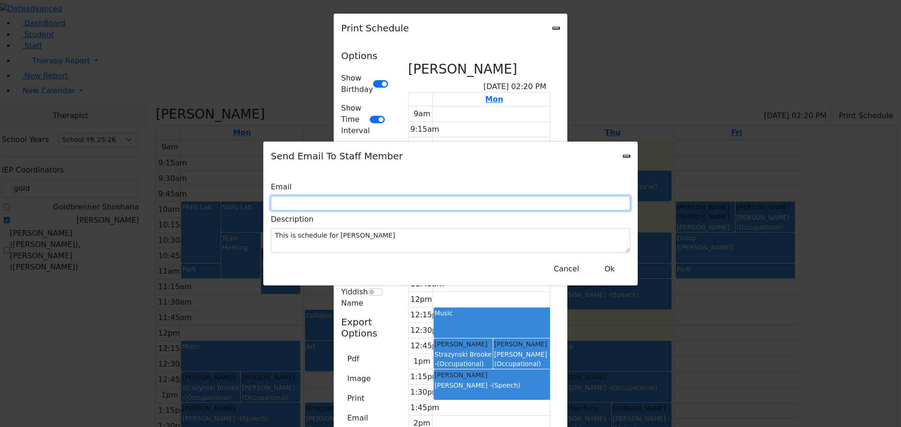
click at [364, 211] on input "text" at bounding box center [450, 203] width 359 height 15
type input "yeigner@kjsd.k12.ny.us"
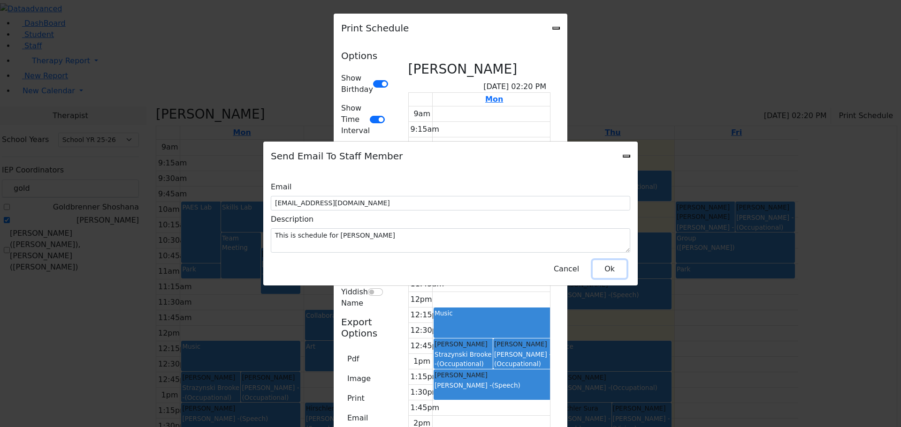
click at [619, 260] on button "Ok" at bounding box center [609, 269] width 34 height 18
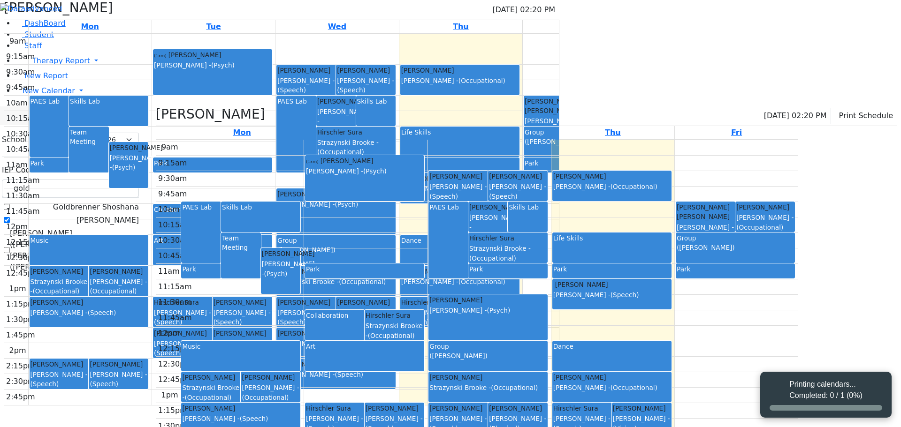
select select "212"
drag, startPoint x: 130, startPoint y: 80, endPoint x: 101, endPoint y: 72, distance: 30.2
click at [101, 72] on div "DashBoard Student Staff Therapy Report Student Old Calendar Report E_Judy" at bounding box center [450, 256] width 901 height 512
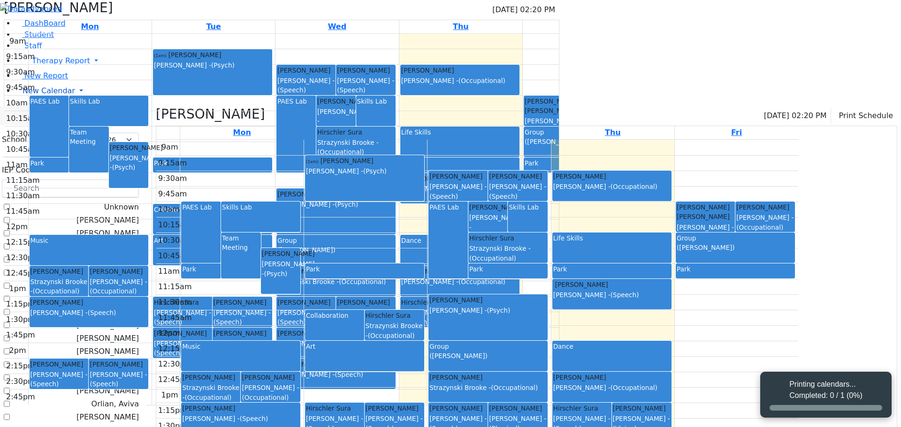
click at [89, 100] on link "New Calendar" at bounding box center [458, 91] width 886 height 19
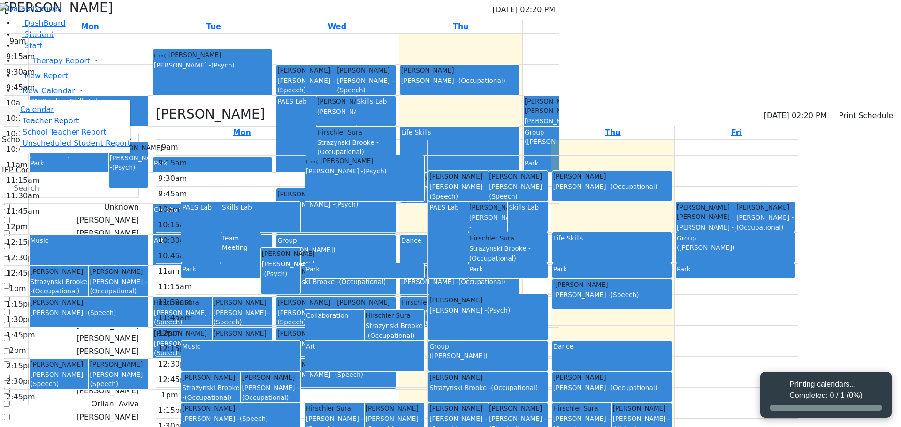
click at [64, 125] on span "Teacher Report" at bounding box center [51, 120] width 56 height 9
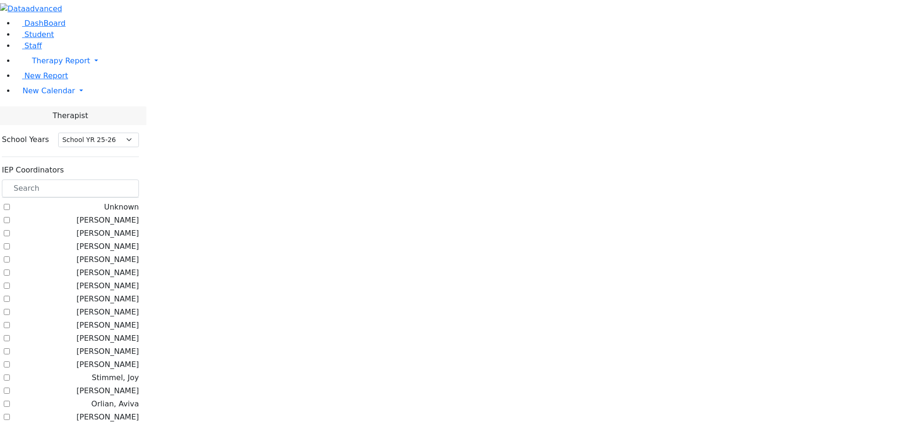
select select "212"
click at [137, 180] on input "text" at bounding box center [70, 189] width 137 height 18
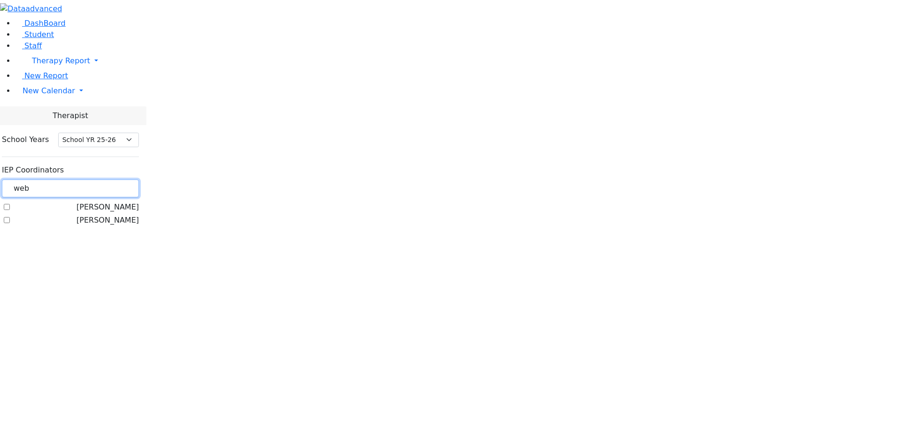
type input "web"
click at [119, 215] on label "[PERSON_NAME]" at bounding box center [107, 220] width 62 height 11
click at [10, 217] on input "[PERSON_NAME]" at bounding box center [7, 220] width 6 height 6
checkbox input "true"
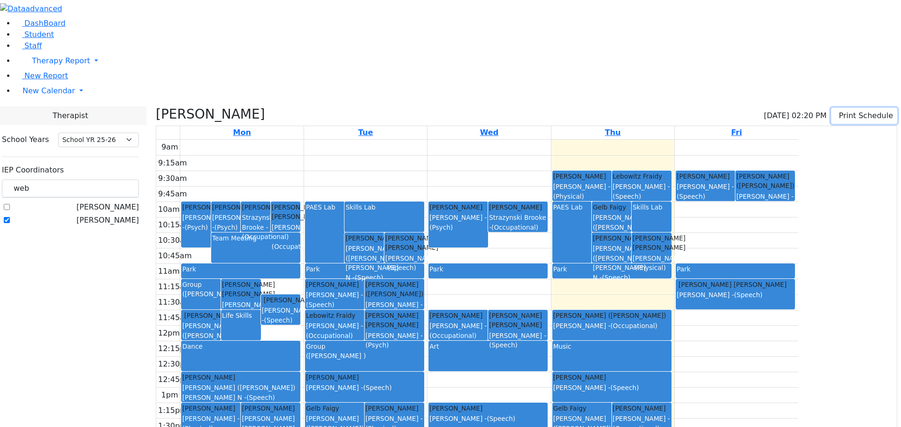
click at [847, 108] on button "Print Schedule" at bounding box center [864, 116] width 66 height 16
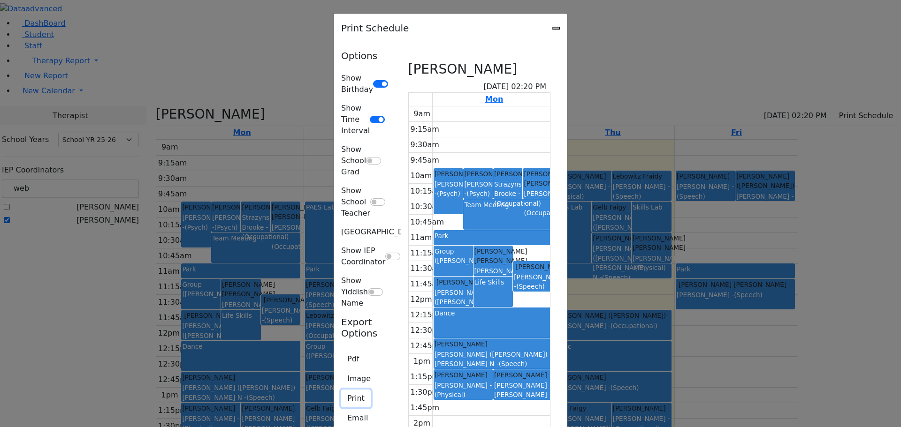
click at [341, 390] on button "Print" at bounding box center [356, 399] width 30 height 18
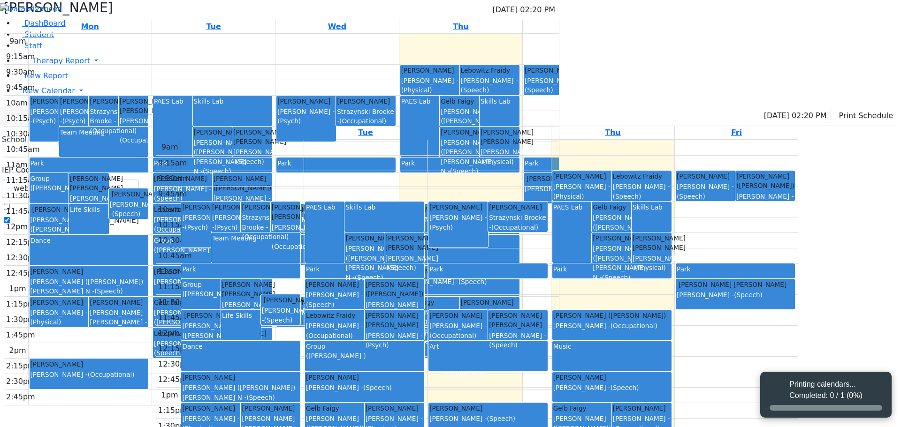
select select "212"
click at [841, 108] on button "Print Schedule" at bounding box center [864, 116] width 66 height 16
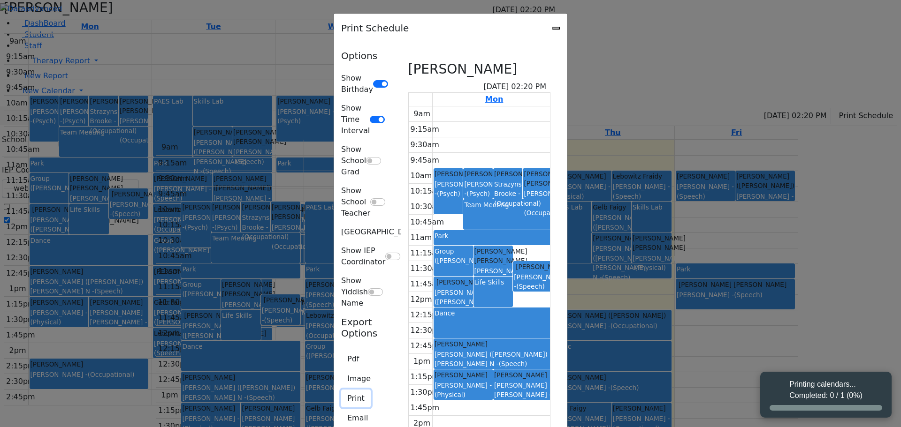
click at [341, 390] on button "Print" at bounding box center [356, 399] width 30 height 18
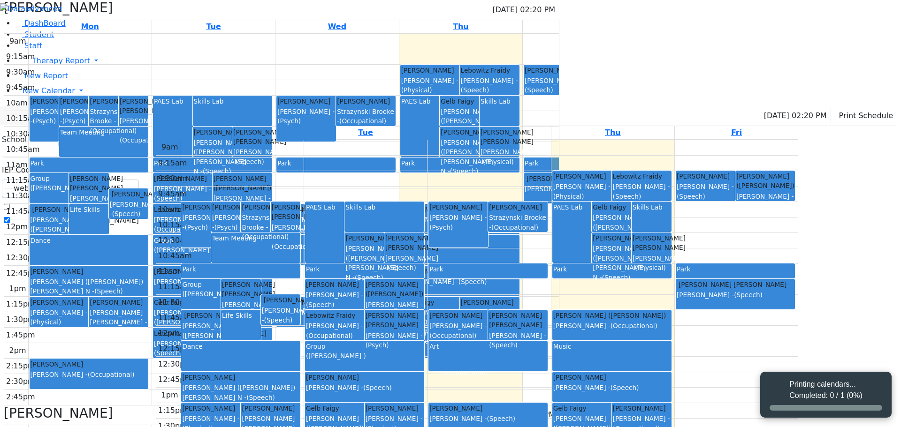
select select "212"
click at [856, 108] on button "Print Schedule" at bounding box center [864, 116] width 66 height 16
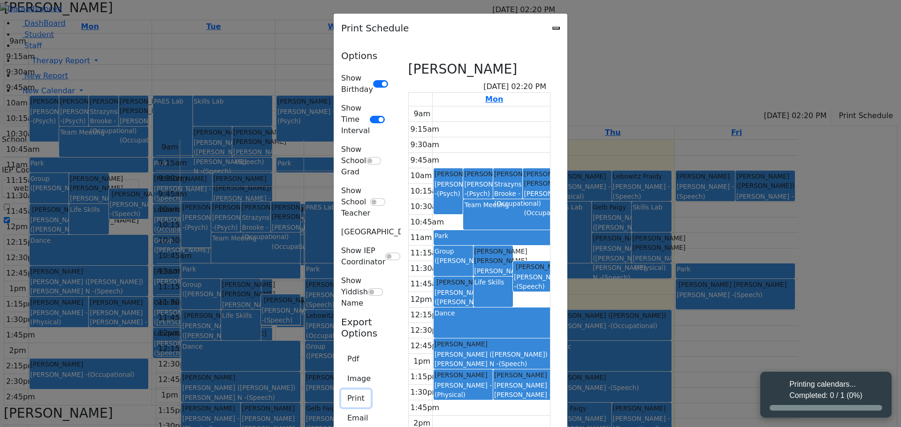
click at [341, 390] on button "Print" at bounding box center [356, 399] width 30 height 18
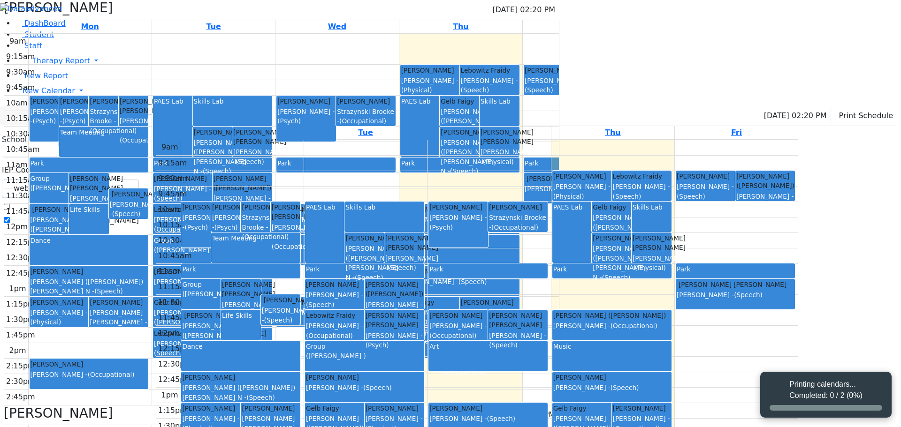
select select "212"
click at [853, 108] on button "Print Schedule" at bounding box center [864, 116] width 66 height 16
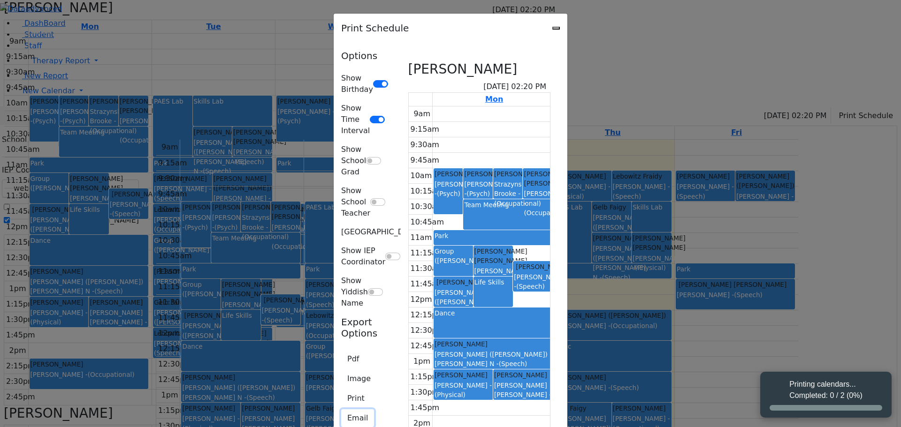
click at [341, 409] on button "Email" at bounding box center [357, 418] width 33 height 18
